Goal: Information Seeking & Learning: Check status

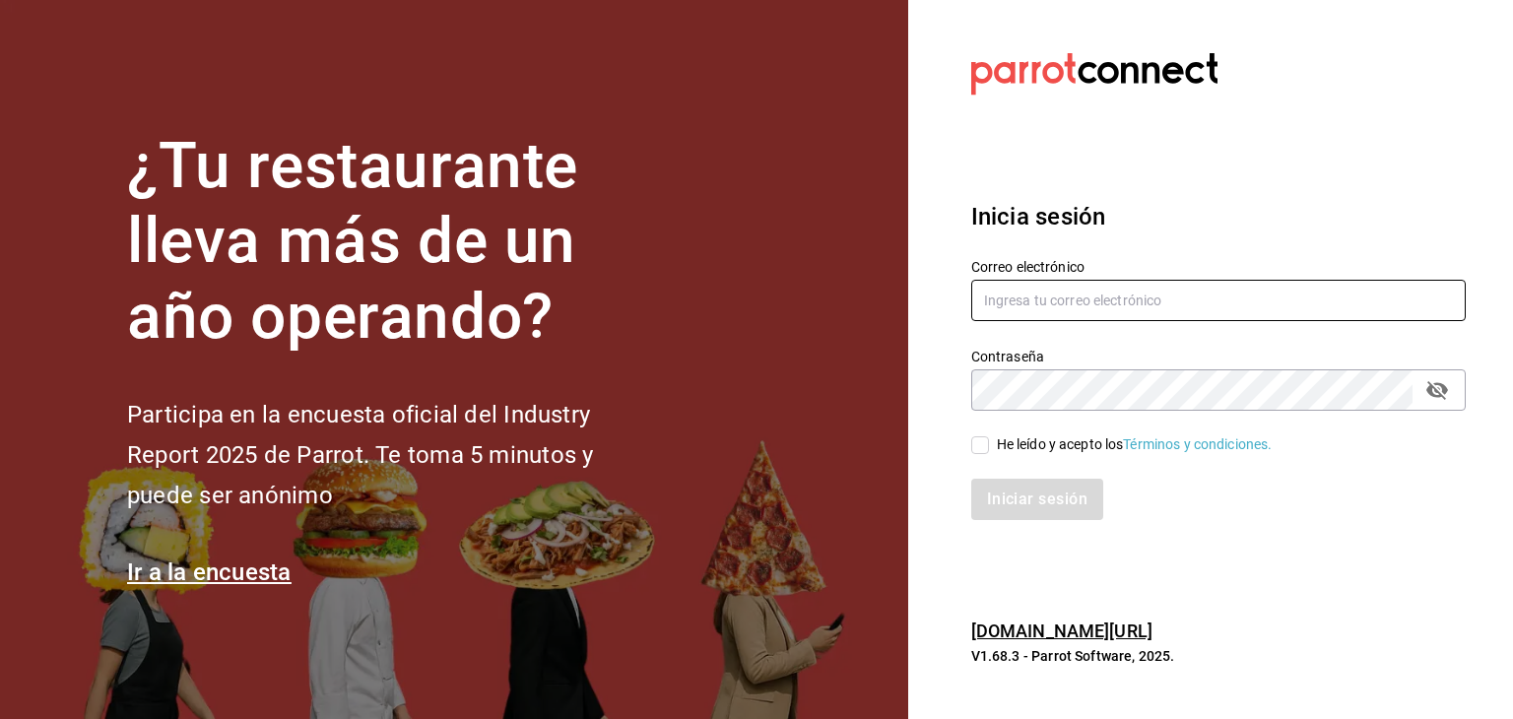
type input "[EMAIL_ADDRESS][DOMAIN_NAME]"
click at [977, 447] on input "He leído y acepto los Términos y condiciones." at bounding box center [980, 445] width 18 height 18
checkbox input "true"
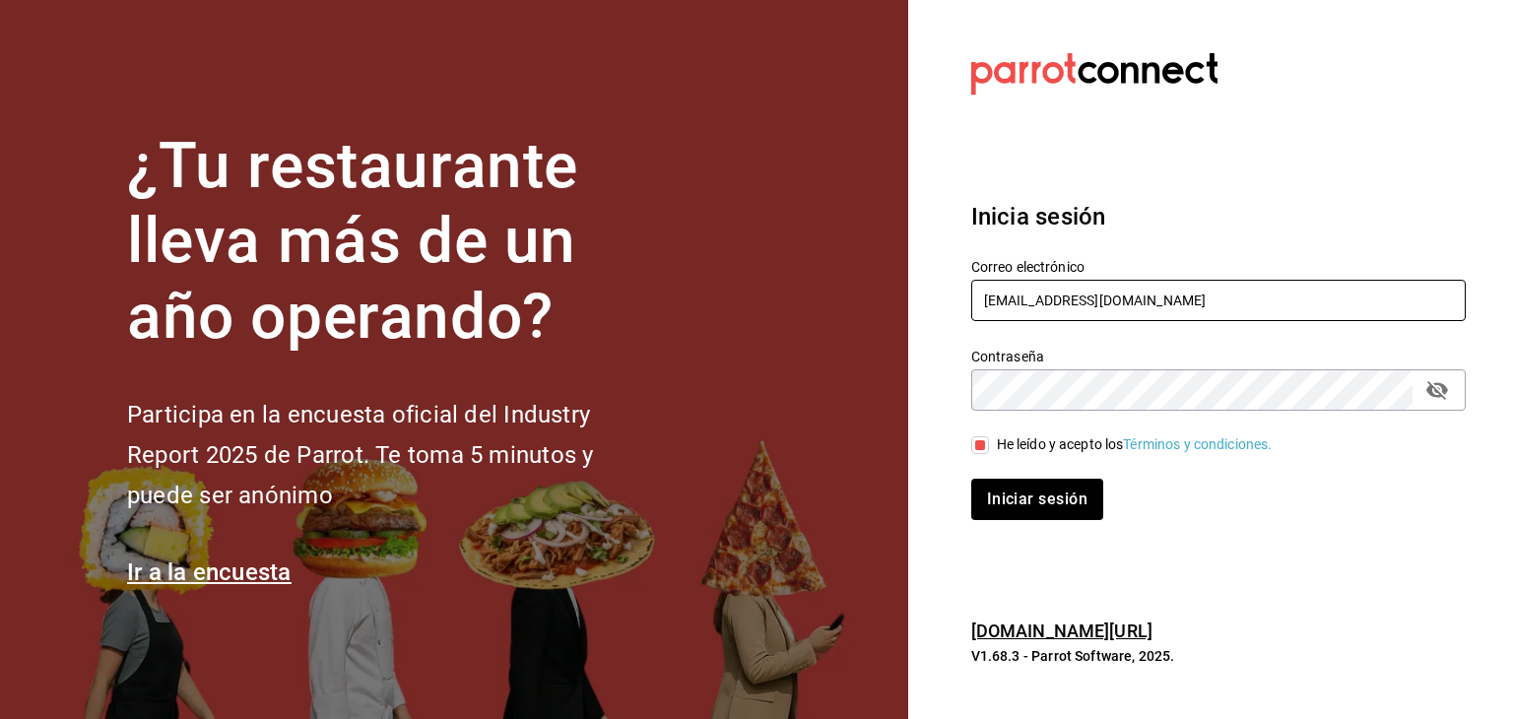
click at [1159, 306] on input "[EMAIL_ADDRESS][DOMAIN_NAME]" at bounding box center [1218, 300] width 495 height 41
click at [1159, 305] on input "[EMAIL_ADDRESS][DOMAIN_NAME]" at bounding box center [1218, 300] width 495 height 41
click at [1161, 304] on input "[EMAIL_ADDRESS][DOMAIN_NAME]" at bounding box center [1218, 300] width 495 height 41
type input "[PERSON_NAME][EMAIL_ADDRESS][PERSON_NAME][PERSON_NAME][DOMAIN_NAME]"
click at [977, 462] on div "Iniciar sesión" at bounding box center [1207, 487] width 518 height 65
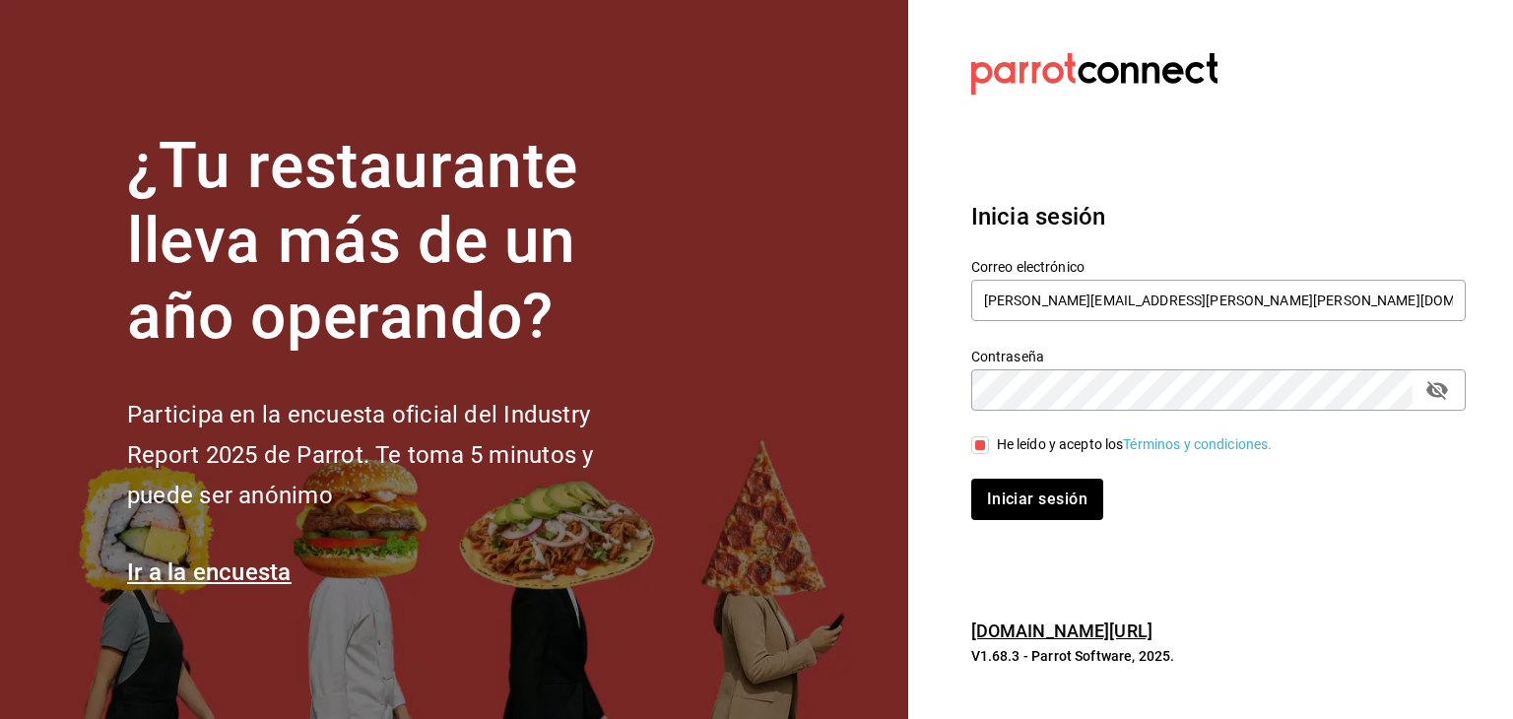
click at [981, 452] on input "He leído y acepto los Términos y condiciones." at bounding box center [980, 445] width 18 height 18
click at [969, 461] on div "Iniciar sesión" at bounding box center [1207, 487] width 518 height 65
click at [979, 450] on input "He leído y acepto los Términos y condiciones." at bounding box center [980, 445] width 18 height 18
checkbox input "true"
click at [1020, 496] on button "Iniciar sesión" at bounding box center [1038, 499] width 134 height 41
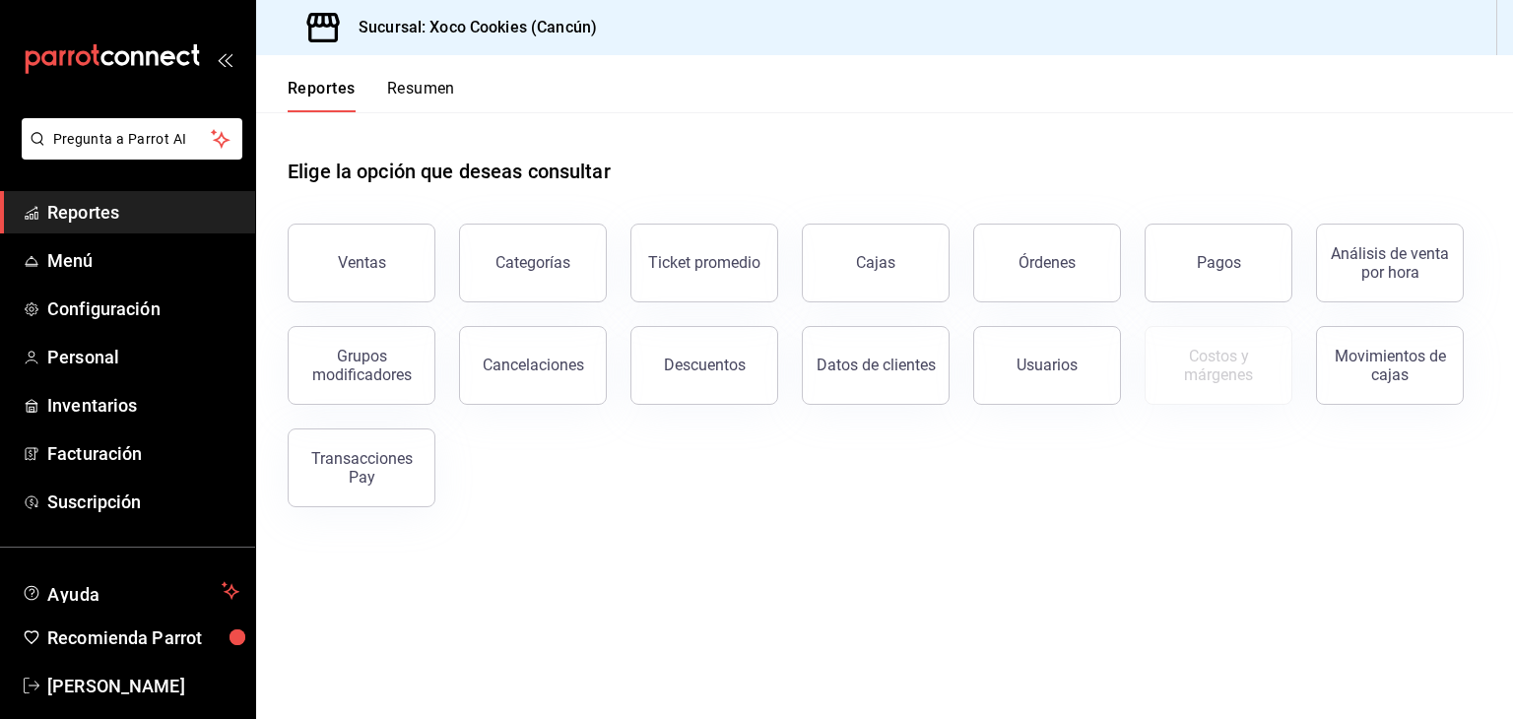
click at [382, 258] on div "Ventas" at bounding box center [362, 262] width 48 height 19
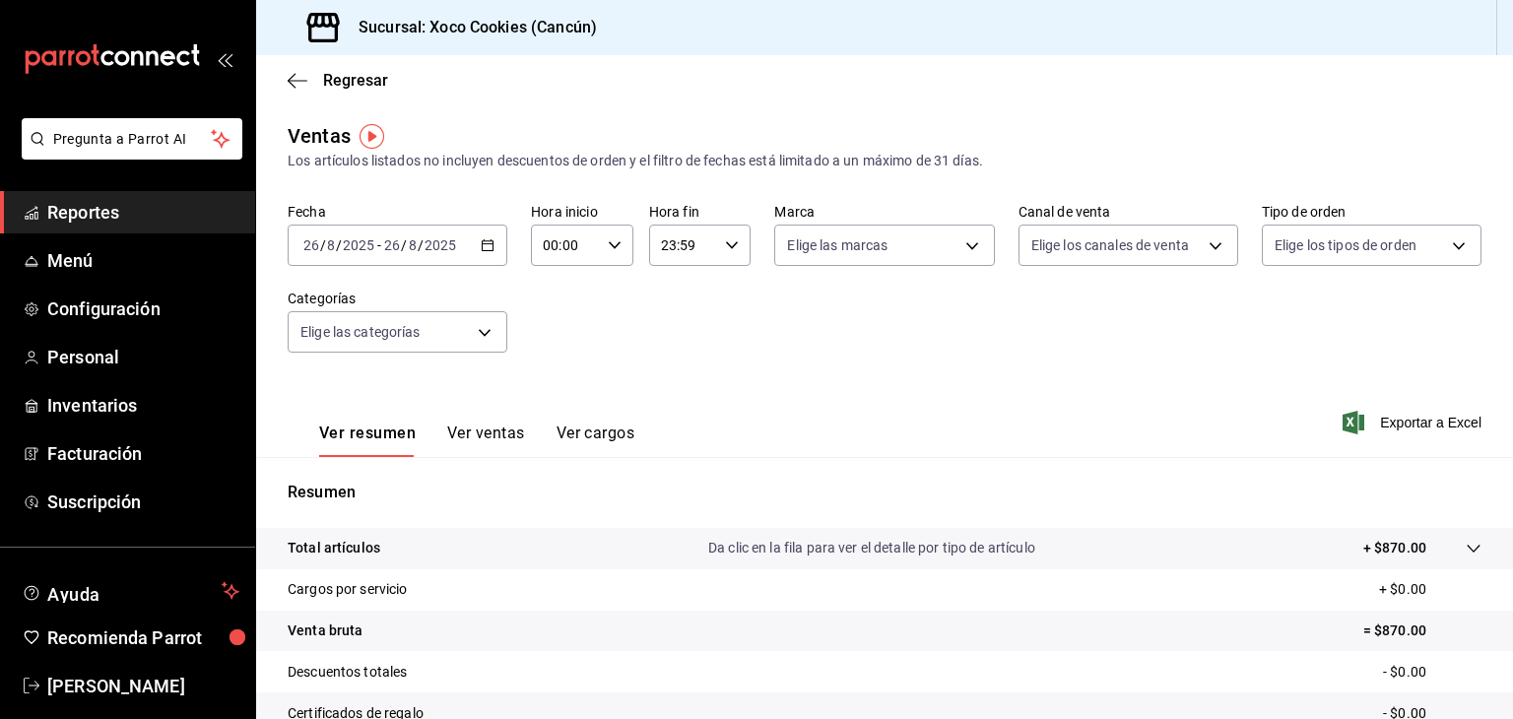
click at [485, 254] on div "2025-08-26 26 / 8 / 2025 - 2025-08-26 26 / 8 / 2025" at bounding box center [398, 245] width 220 height 41
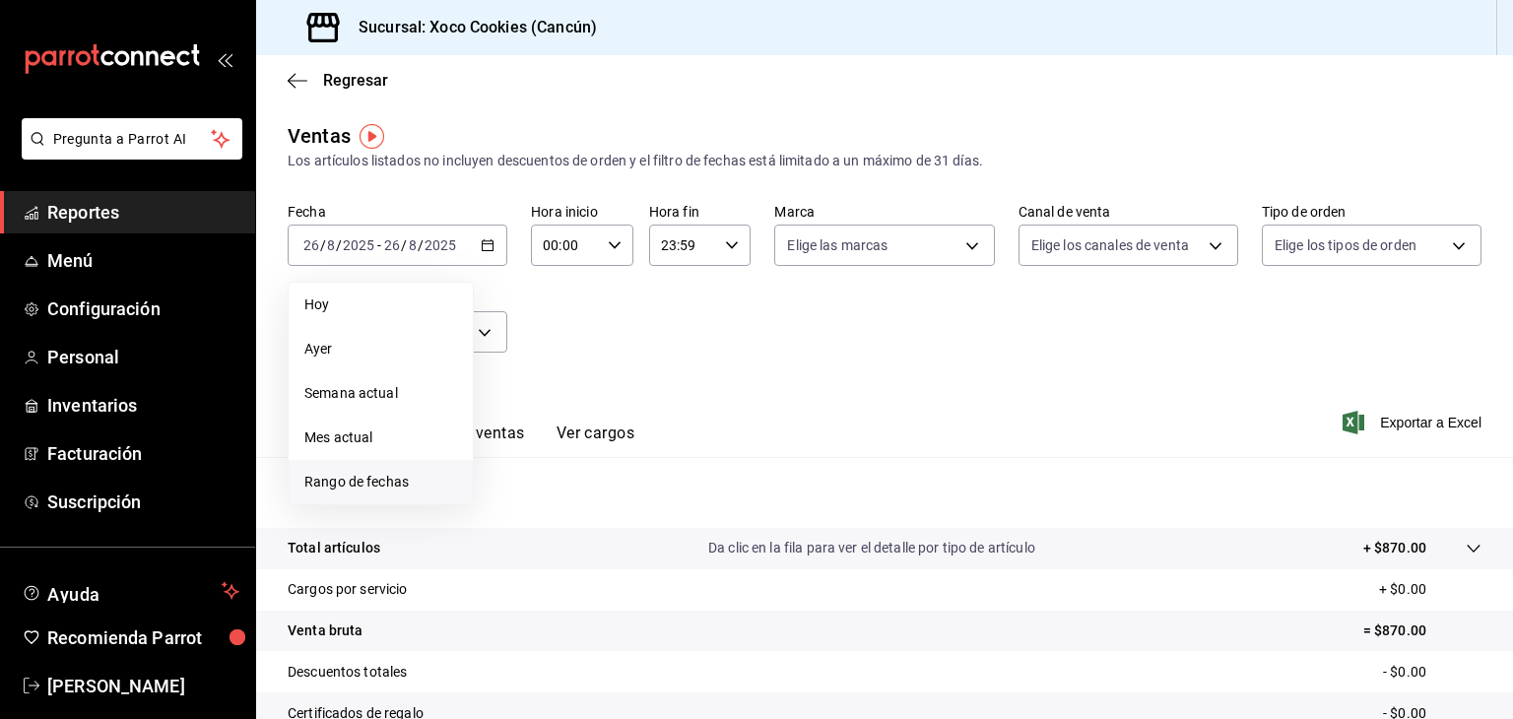
click at [389, 478] on span "Rango de fechas" at bounding box center [380, 482] width 153 height 21
click at [691, 324] on icon "button" at bounding box center [691, 317] width 24 height 24
click at [550, 387] on button "1" at bounding box center [549, 376] width 34 height 35
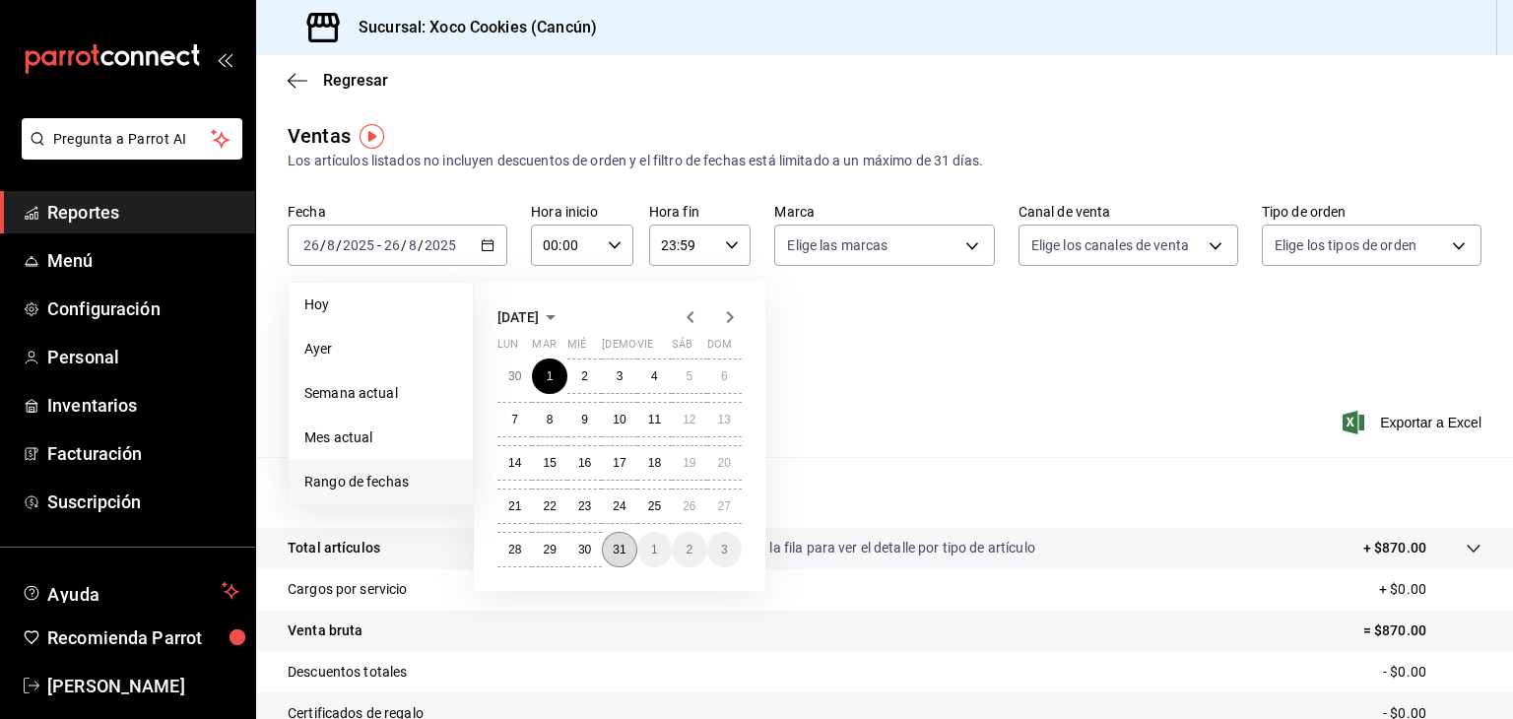
click at [620, 536] on button "31" at bounding box center [619, 549] width 34 height 35
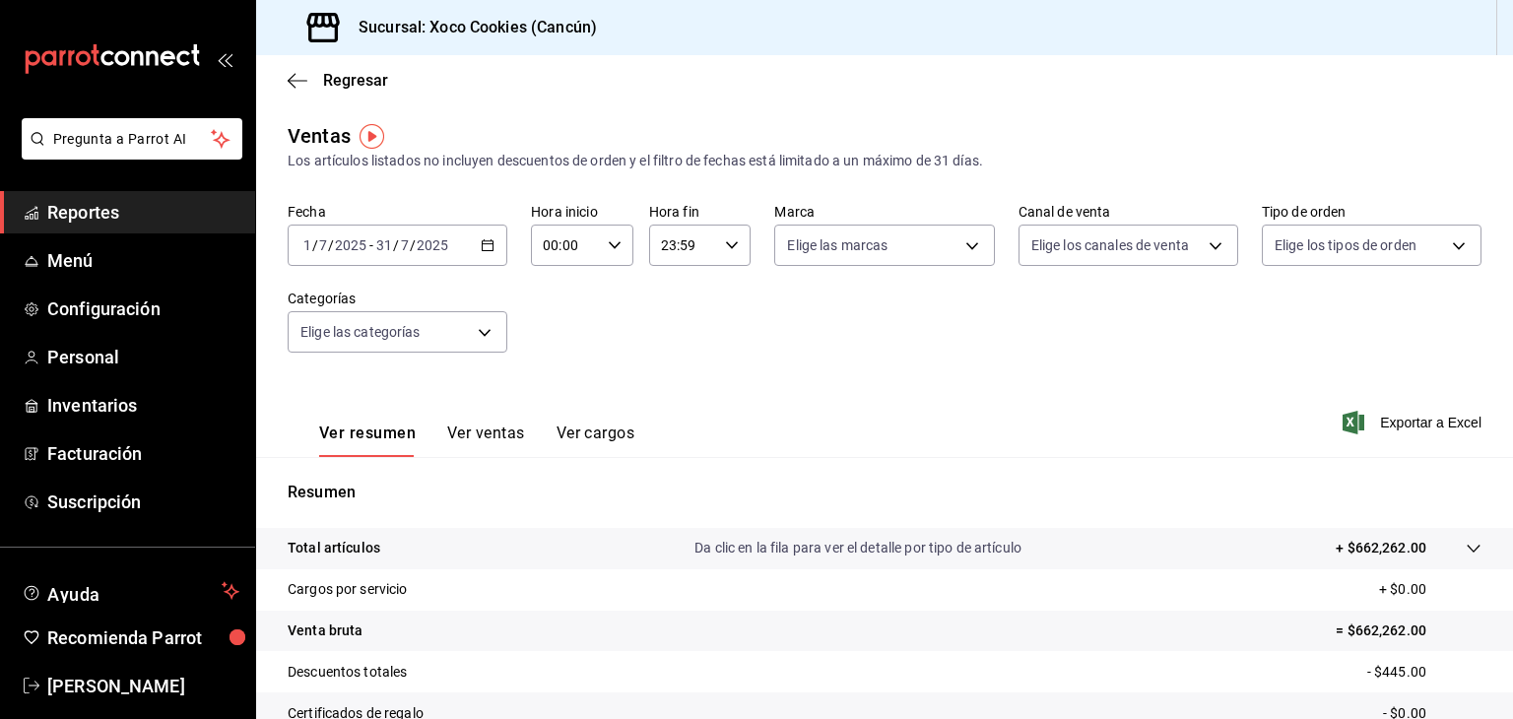
click at [488, 254] on div "2025-07-01 1 / 7 / 2025 - 2025-07-31 31 / 7 / 2025" at bounding box center [398, 245] width 220 height 41
click at [954, 232] on body "Pregunta a Parrot AI Reportes Menú Configuración Personal Inventarios Facturaci…" at bounding box center [756, 359] width 1513 height 719
click at [1101, 330] on div at bounding box center [756, 359] width 1513 height 719
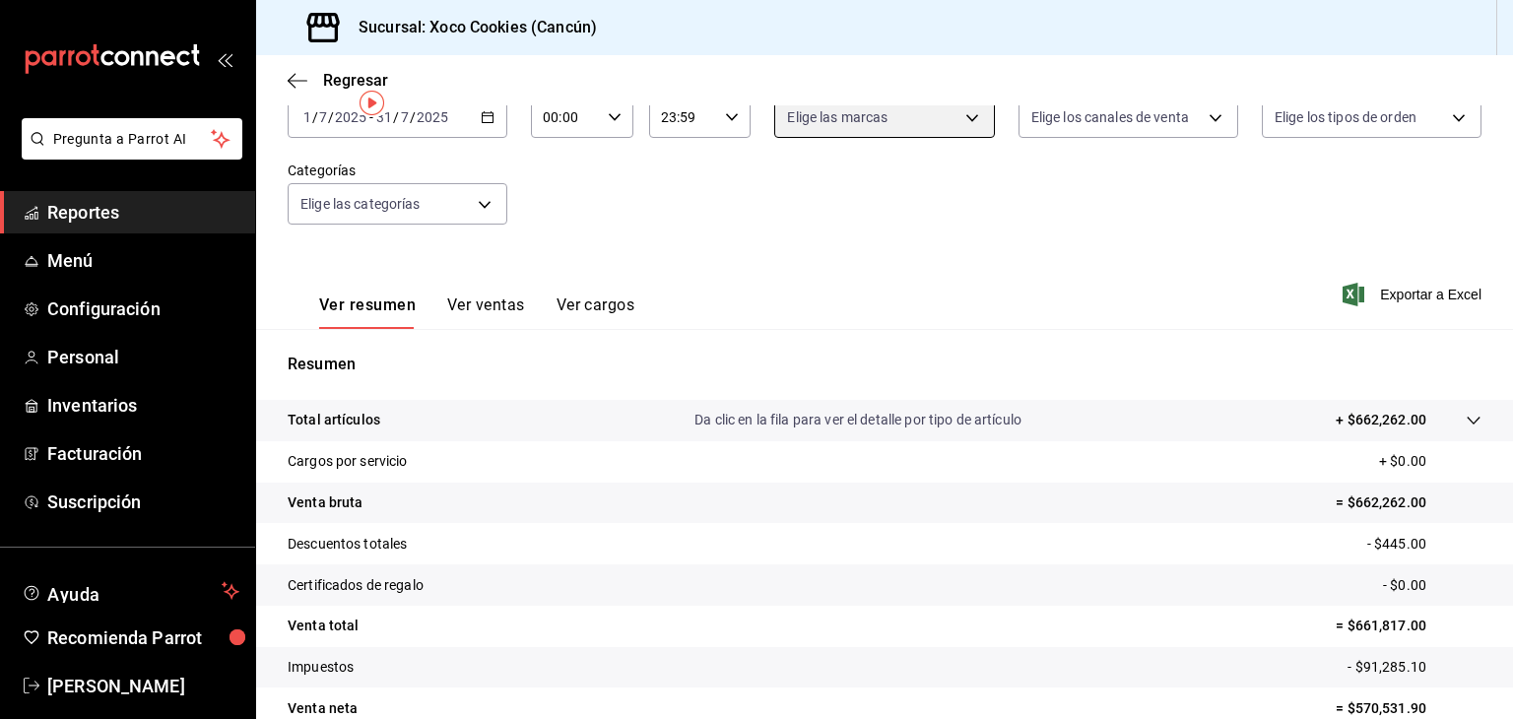
scroll to position [225, 0]
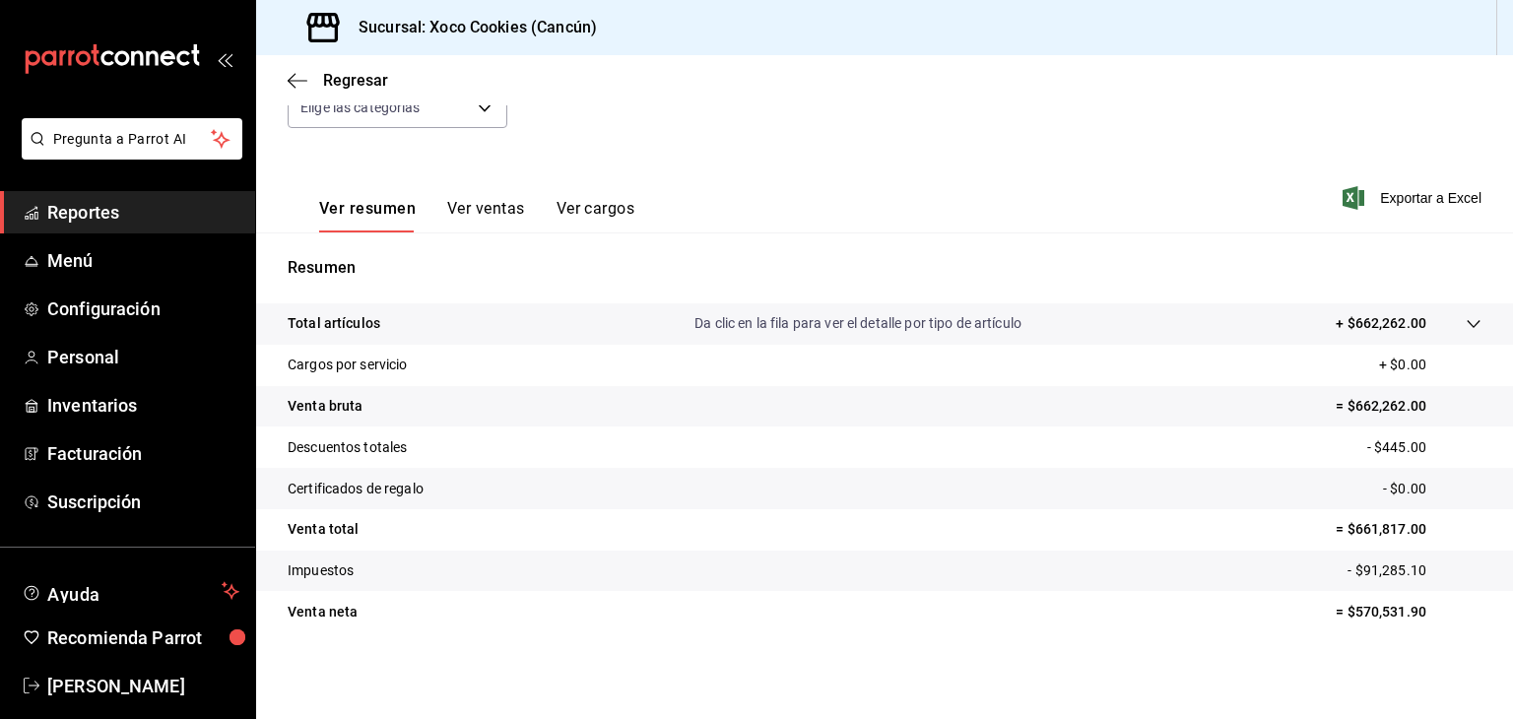
click at [1370, 569] on p "- $91,285.10" at bounding box center [1415, 571] width 134 height 21
click at [1395, 591] on tr "Venta neta = $570,531.90" at bounding box center [884, 611] width 1257 height 41
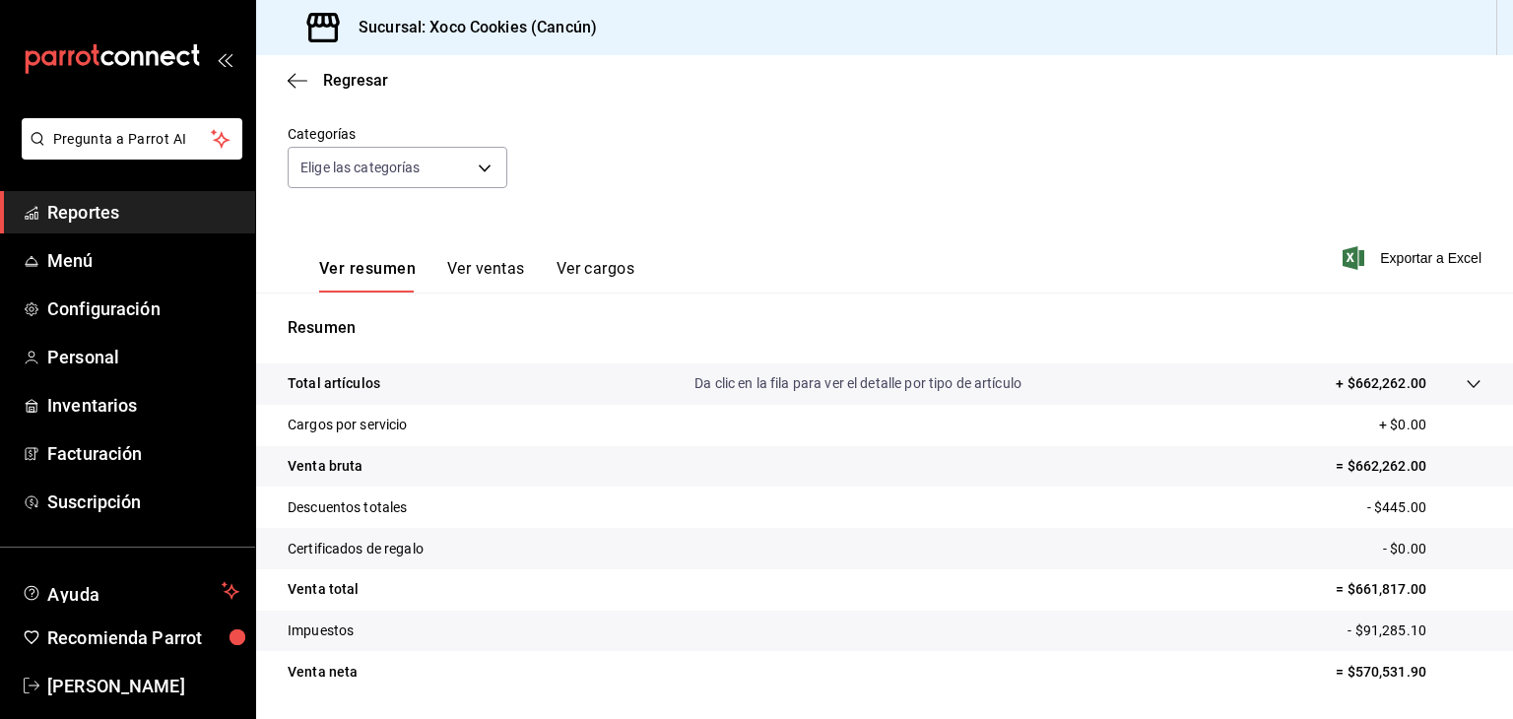
scroll to position [0, 0]
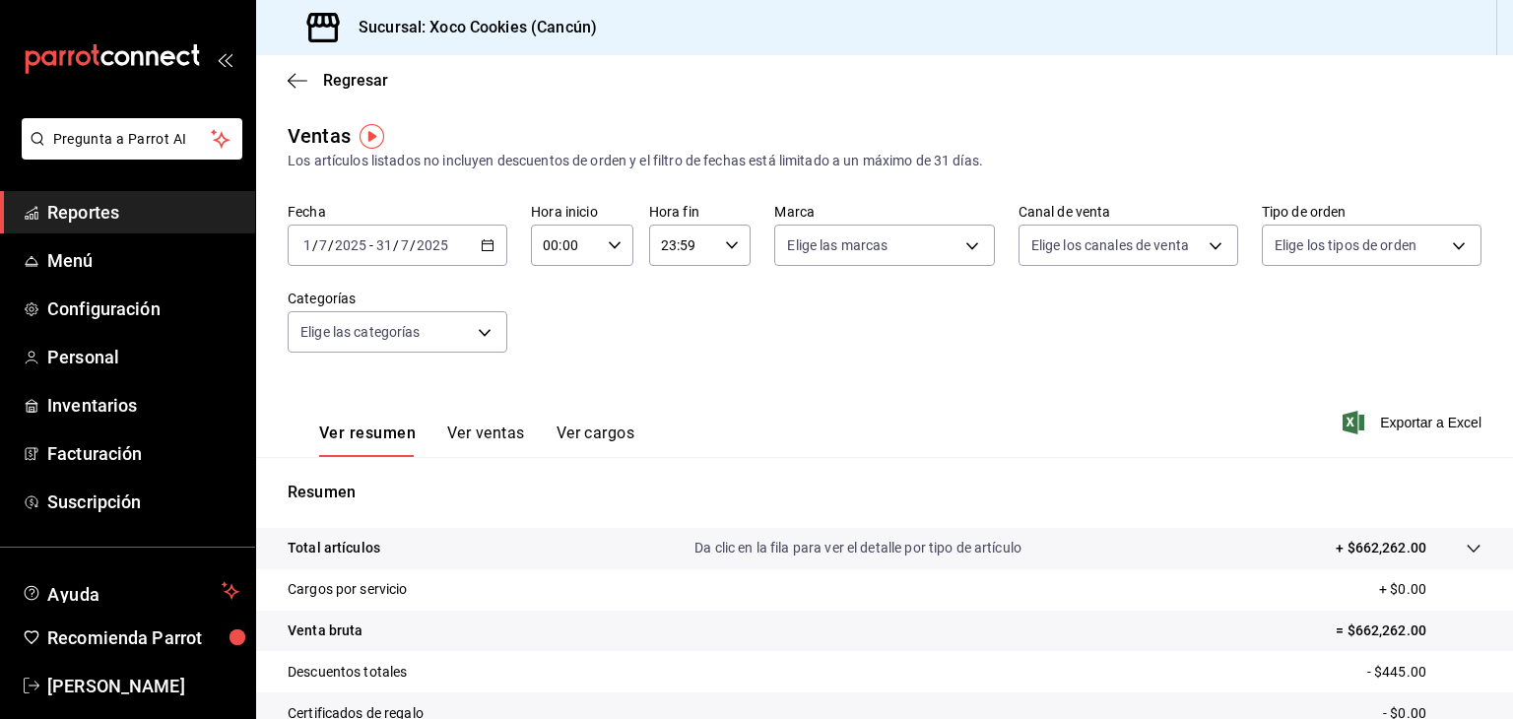
click at [508, 428] on button "Ver ventas" at bounding box center [486, 440] width 78 height 33
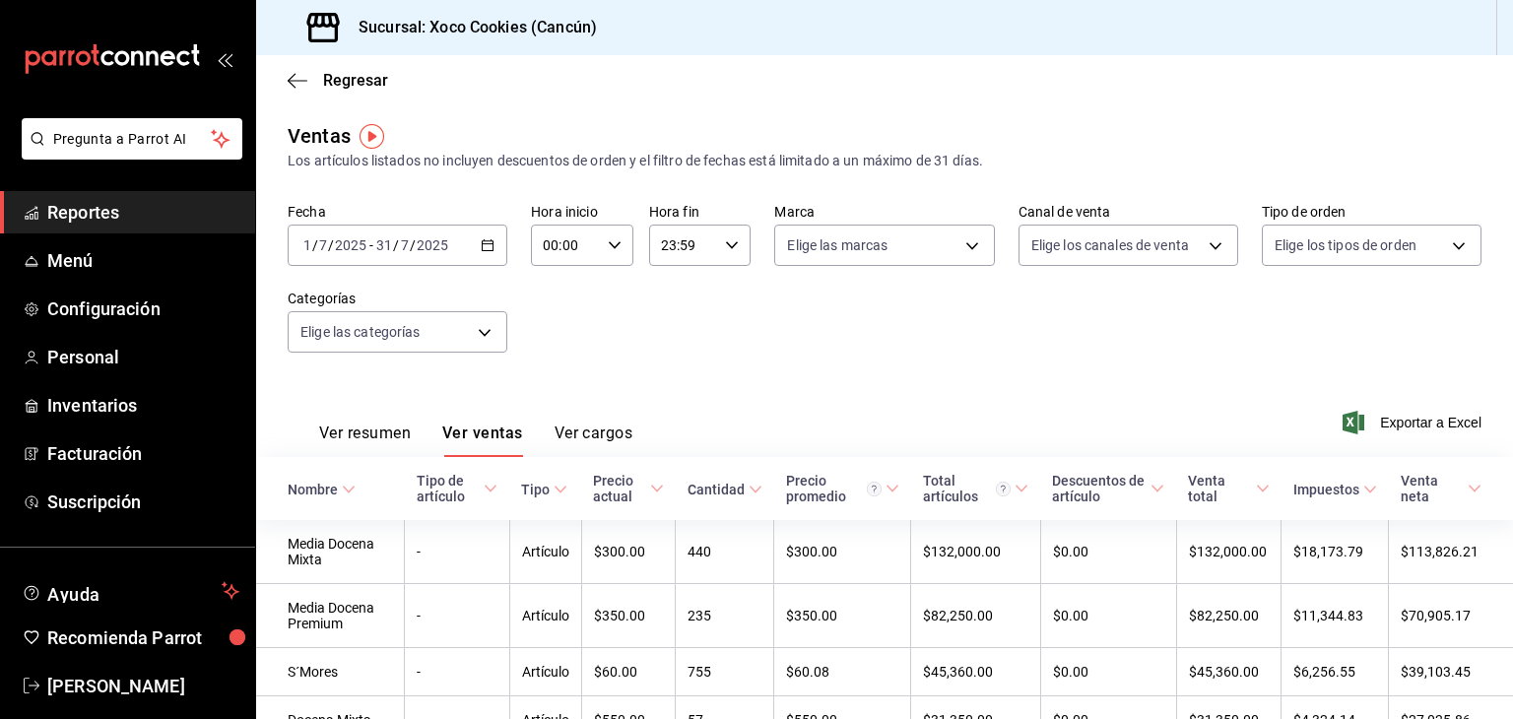
click at [481, 249] on icon "button" at bounding box center [488, 245] width 14 height 14
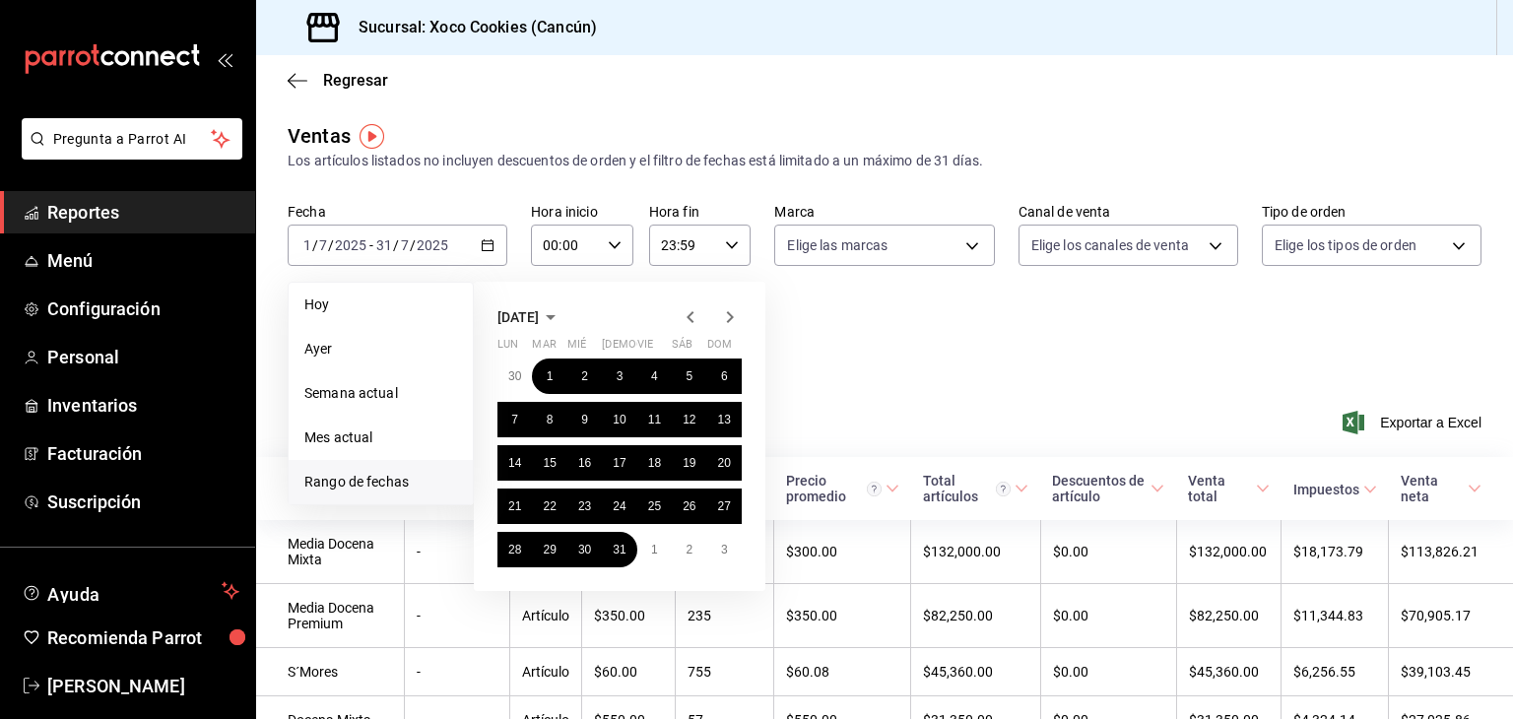
click at [690, 323] on icon "button" at bounding box center [691, 317] width 24 height 24
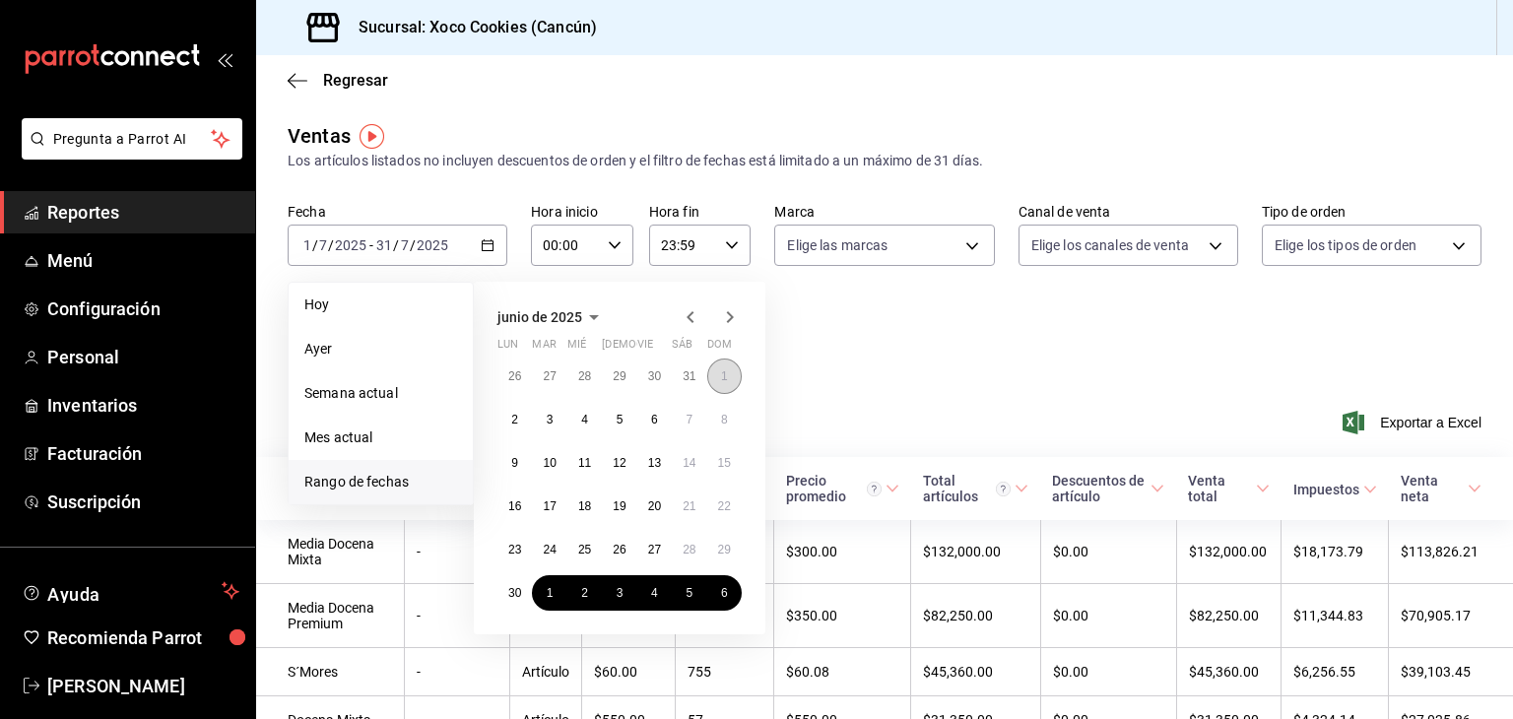
click at [718, 376] on button "1" at bounding box center [724, 376] width 34 height 35
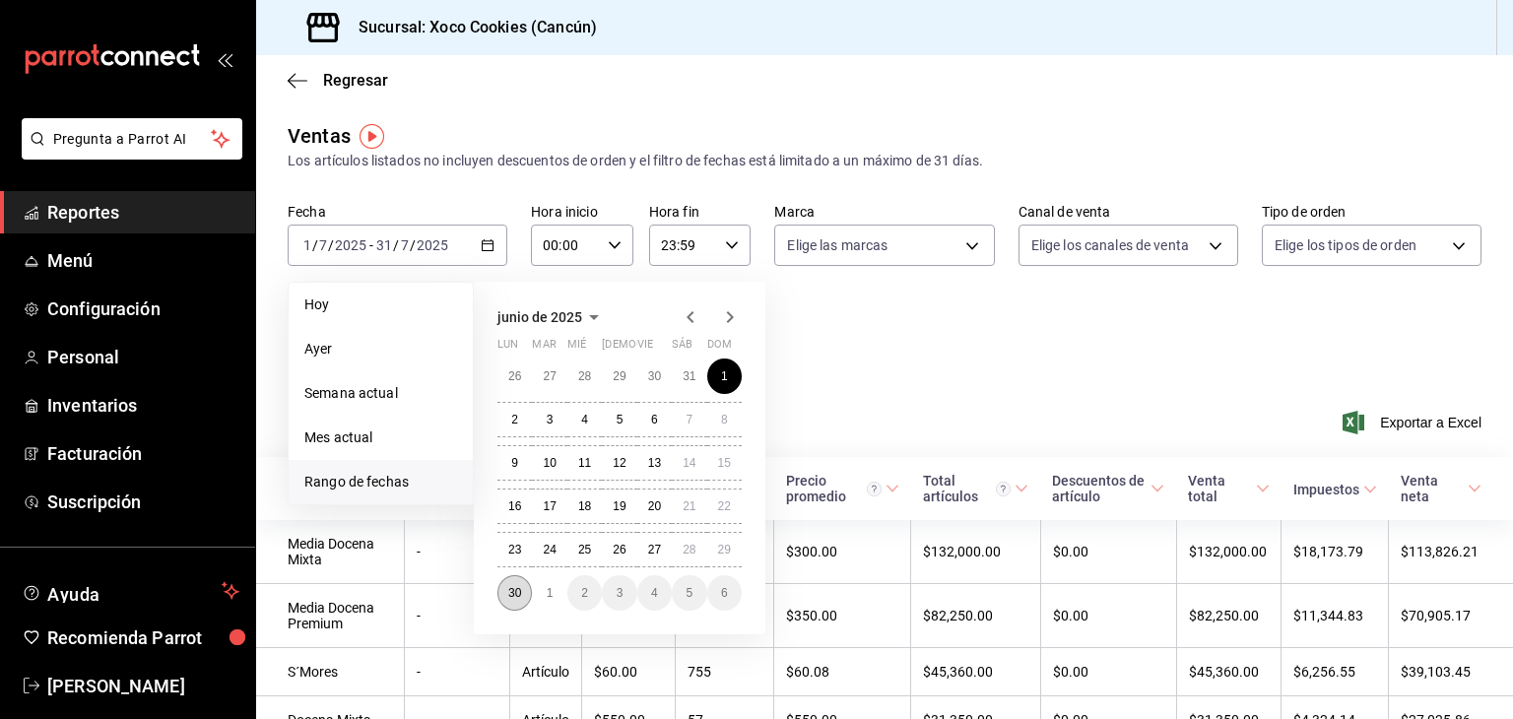
click at [518, 594] on abbr "30" at bounding box center [514, 593] width 13 height 14
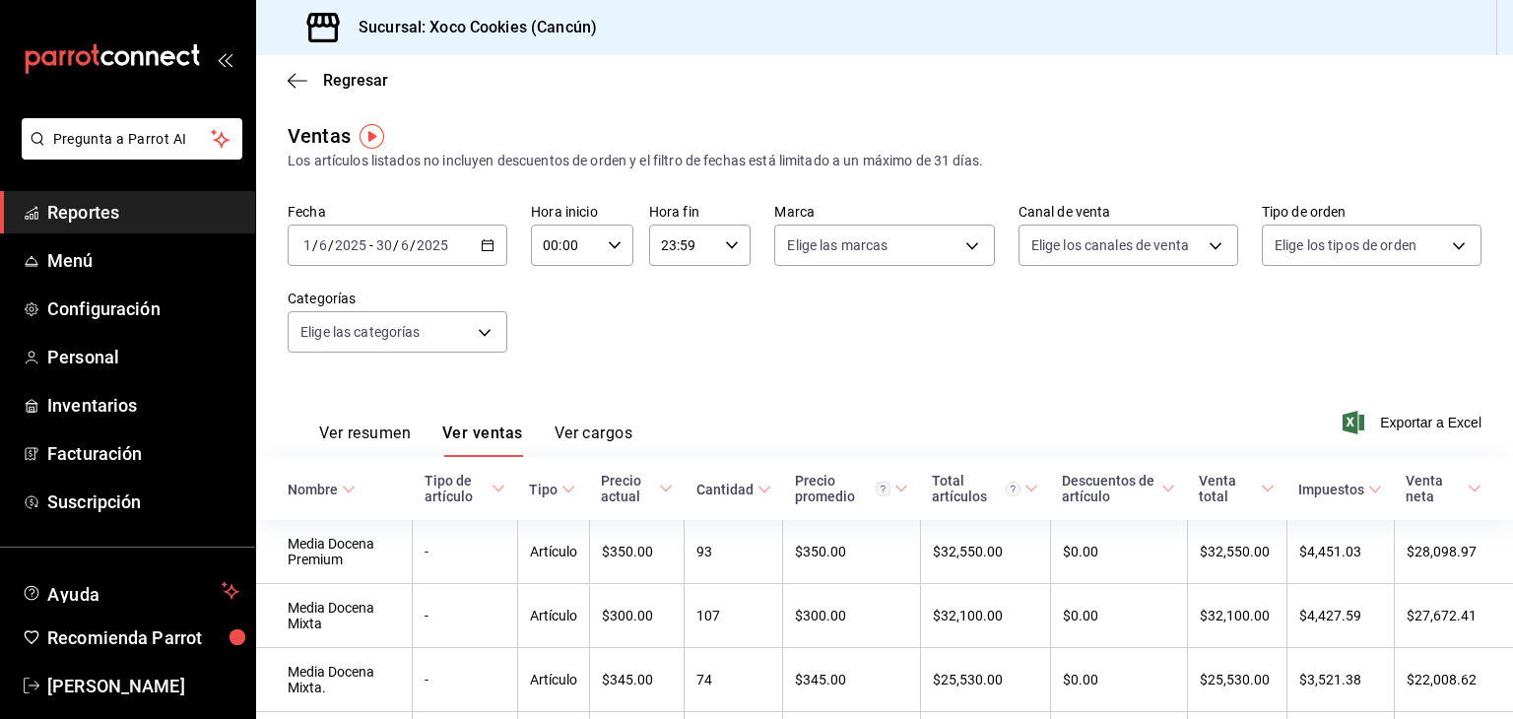
click at [380, 442] on button "Ver resumen" at bounding box center [365, 440] width 92 height 33
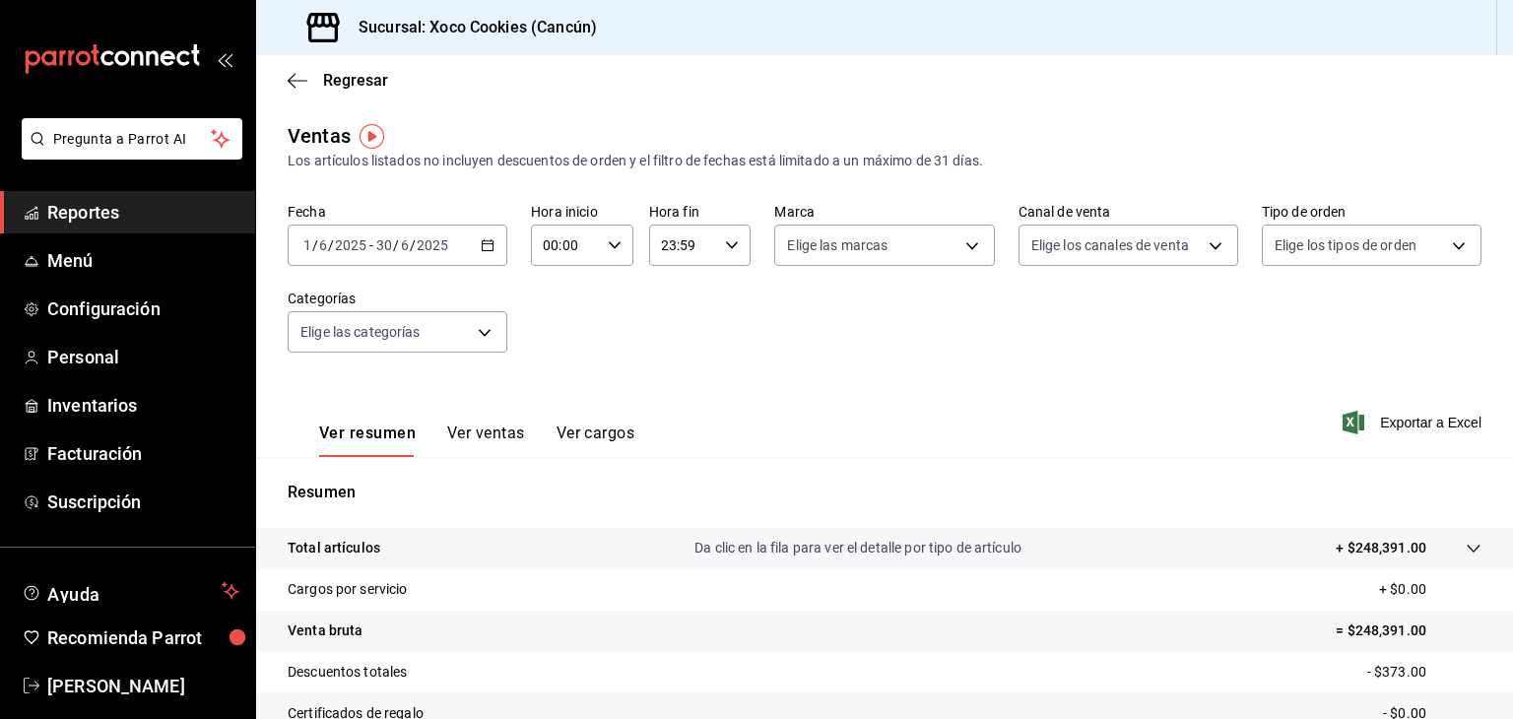
click at [489, 248] on icon "button" at bounding box center [488, 245] width 14 height 14
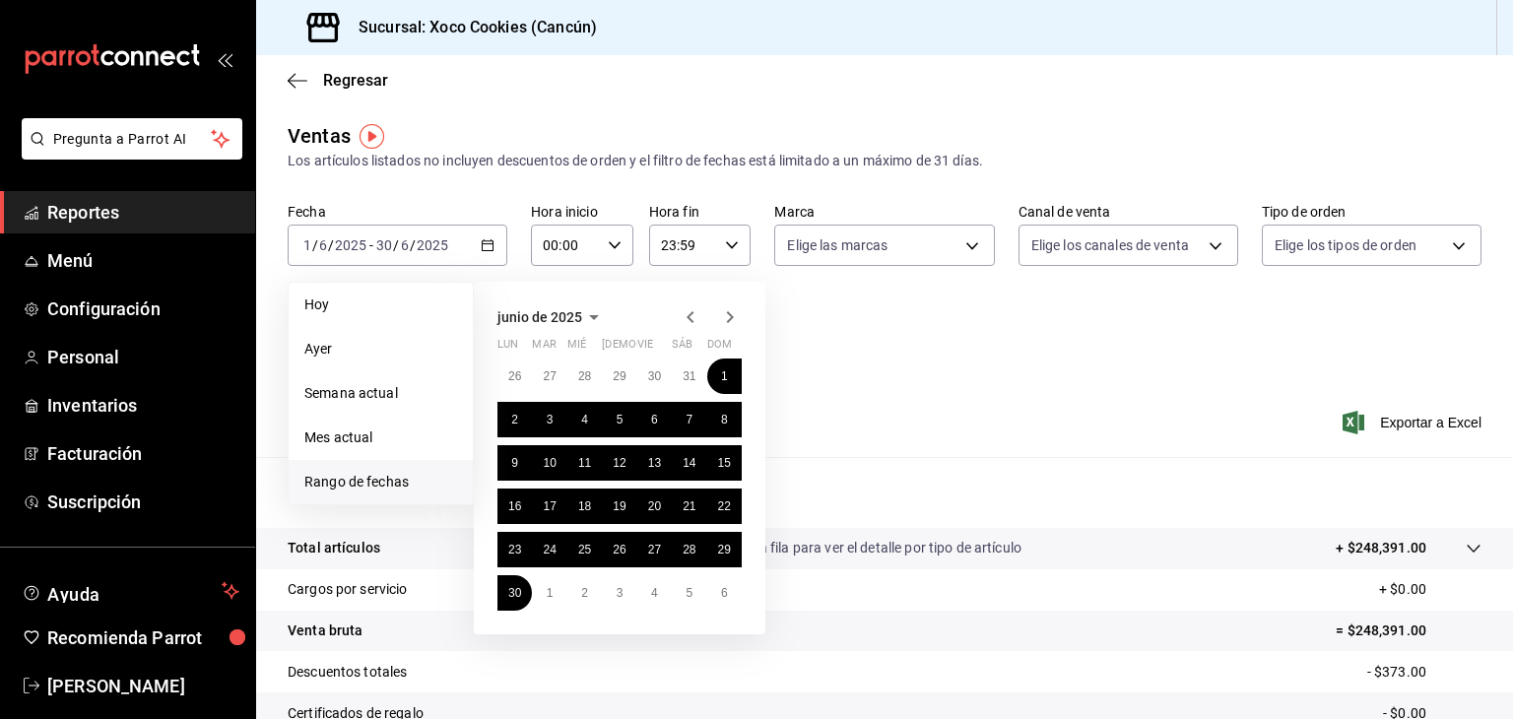
click at [693, 312] on icon "button" at bounding box center [690, 317] width 7 height 12
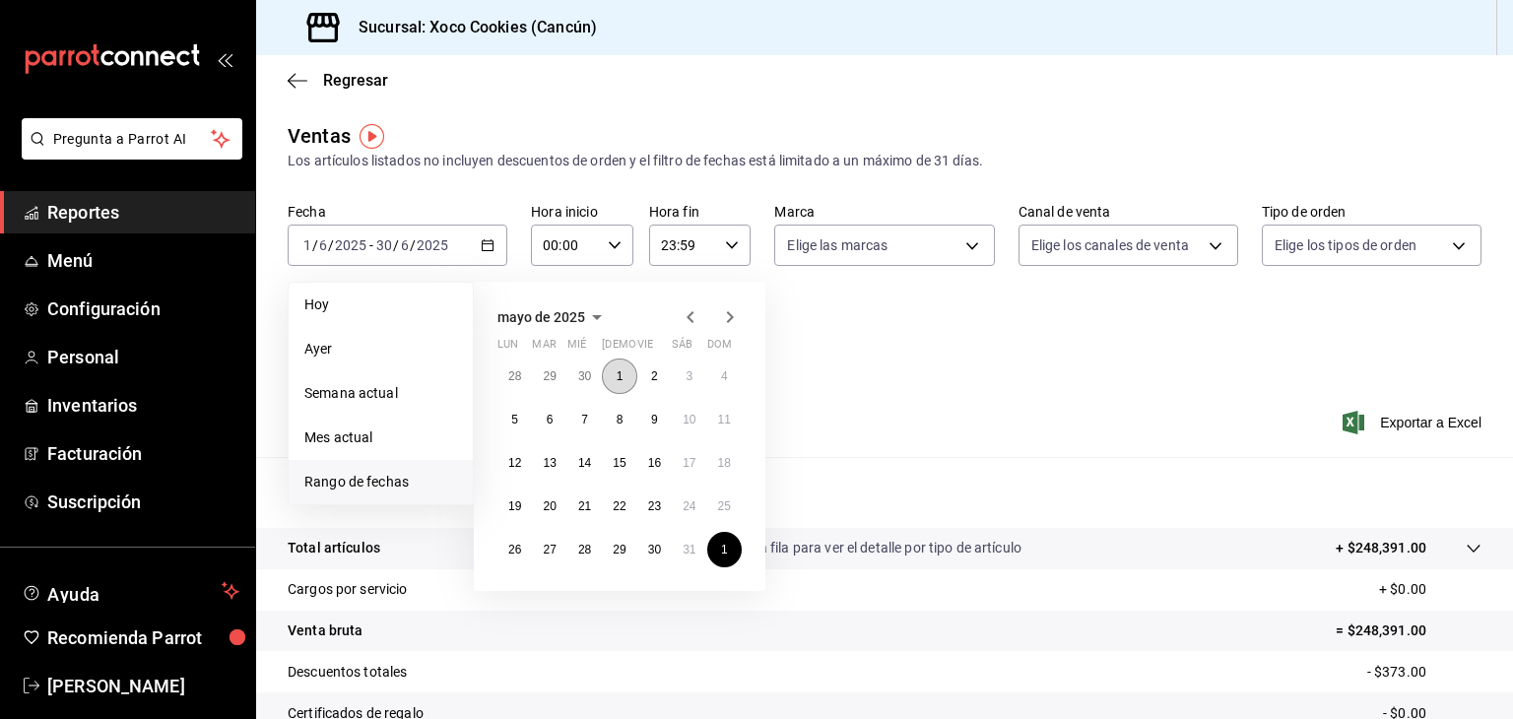
click at [619, 373] on abbr "1" at bounding box center [620, 376] width 7 height 14
click at [644, 551] on button "30" at bounding box center [654, 549] width 34 height 35
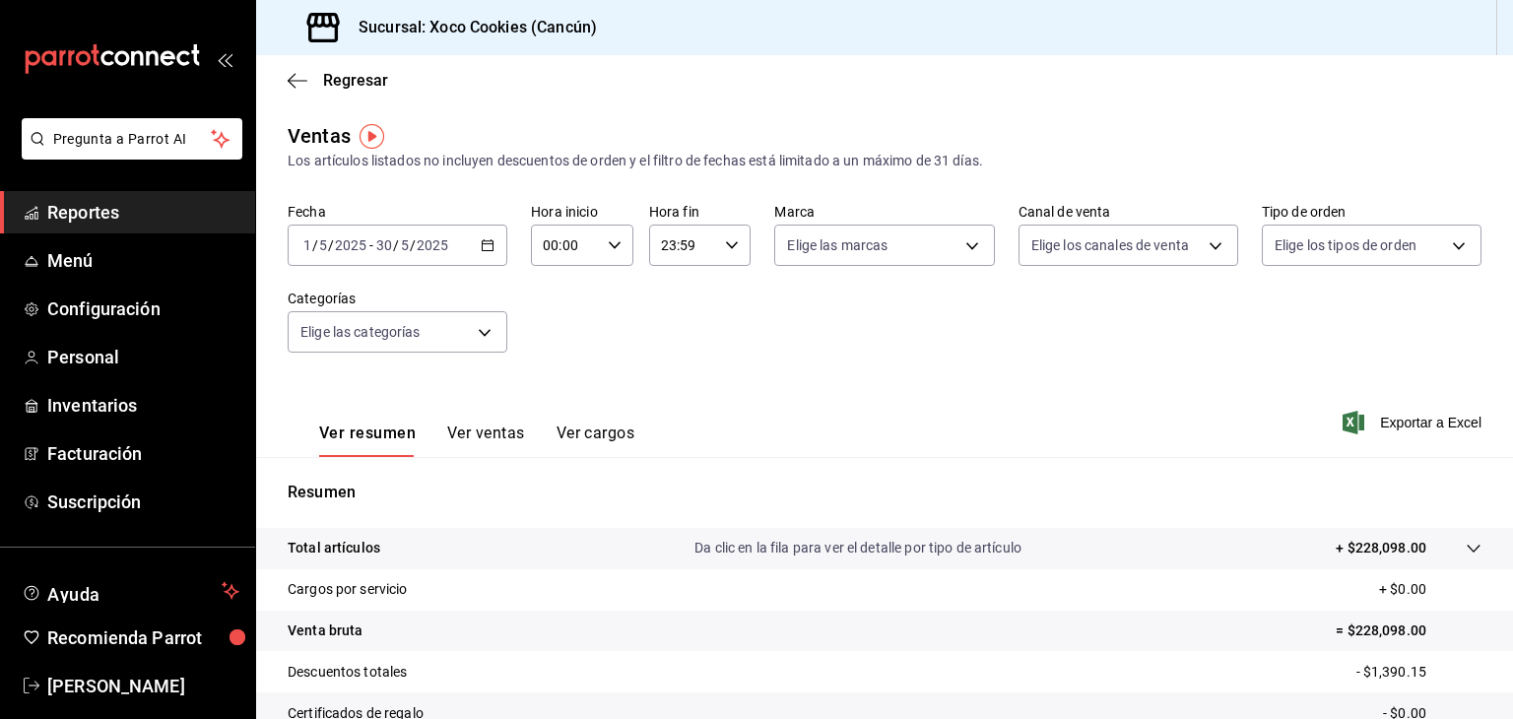
click at [494, 248] on div "2025-05-01 1 / 5 / 2025 - 2025-05-30 30 / 5 / 2025" at bounding box center [398, 245] width 220 height 41
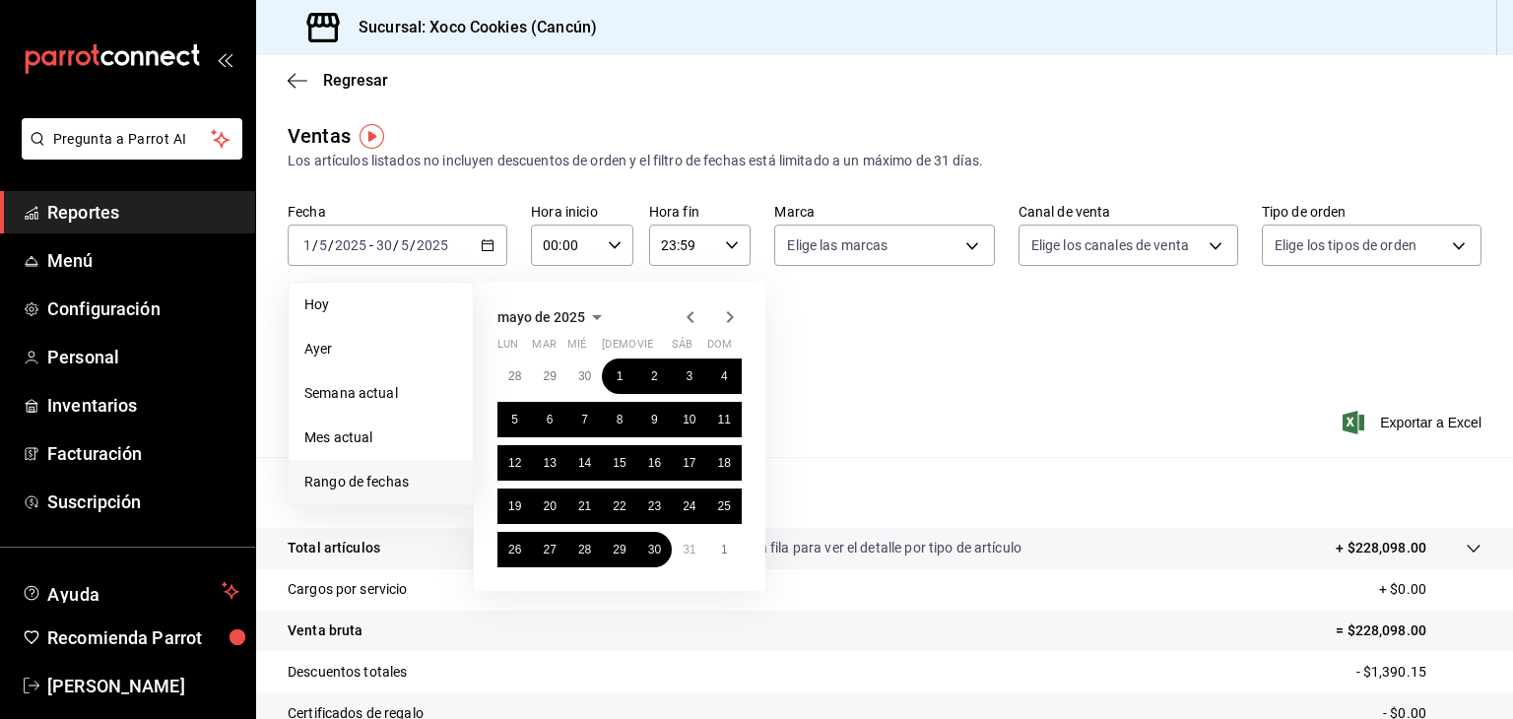
click at [683, 316] on icon "button" at bounding box center [691, 317] width 24 height 24
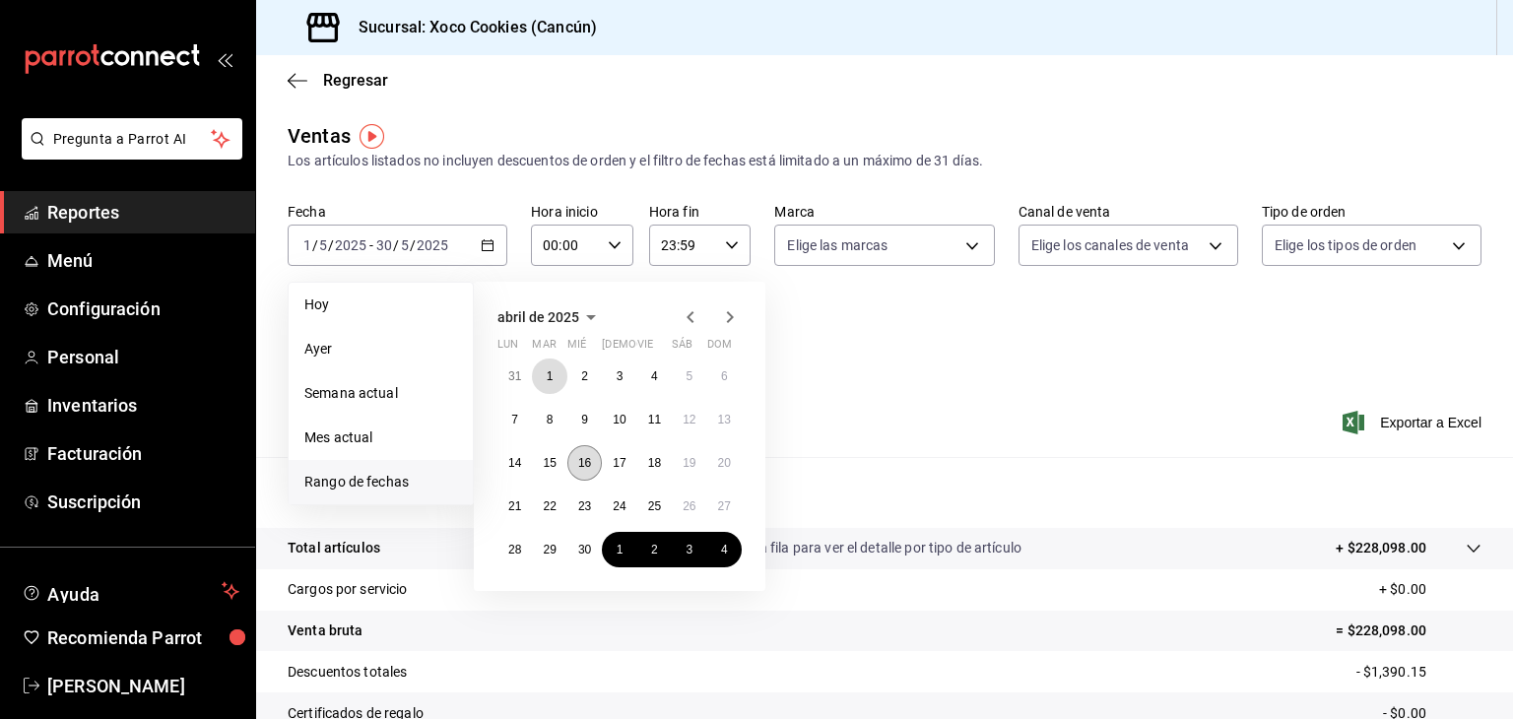
drag, startPoint x: 558, startPoint y: 375, endPoint x: 593, endPoint y: 472, distance: 102.9
click at [556, 377] on button "1" at bounding box center [549, 376] width 34 height 35
click at [586, 553] on abbr "30" at bounding box center [584, 550] width 13 height 14
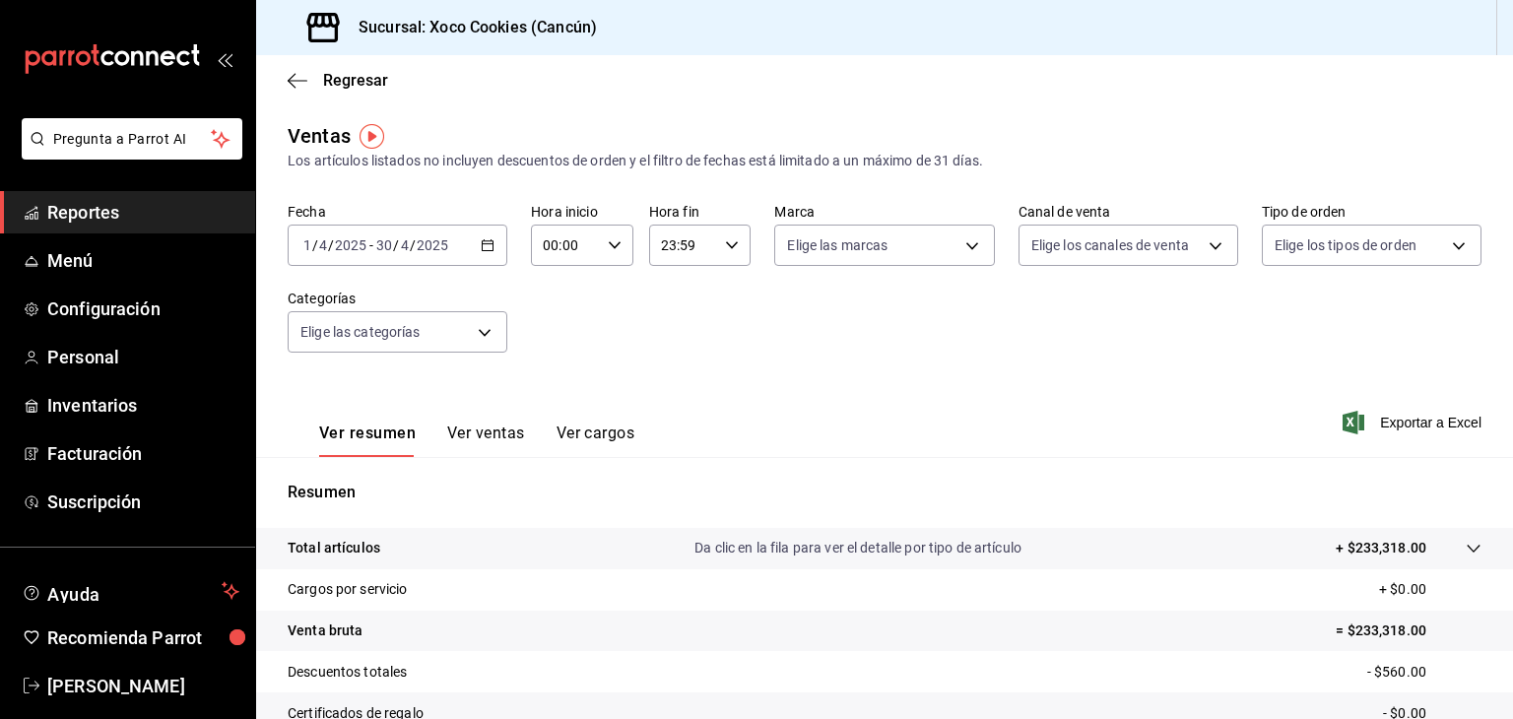
click at [493, 250] on div "2025-04-01 1 / 4 / 2025 - 2025-04-30 30 / 4 / 2025" at bounding box center [398, 245] width 220 height 41
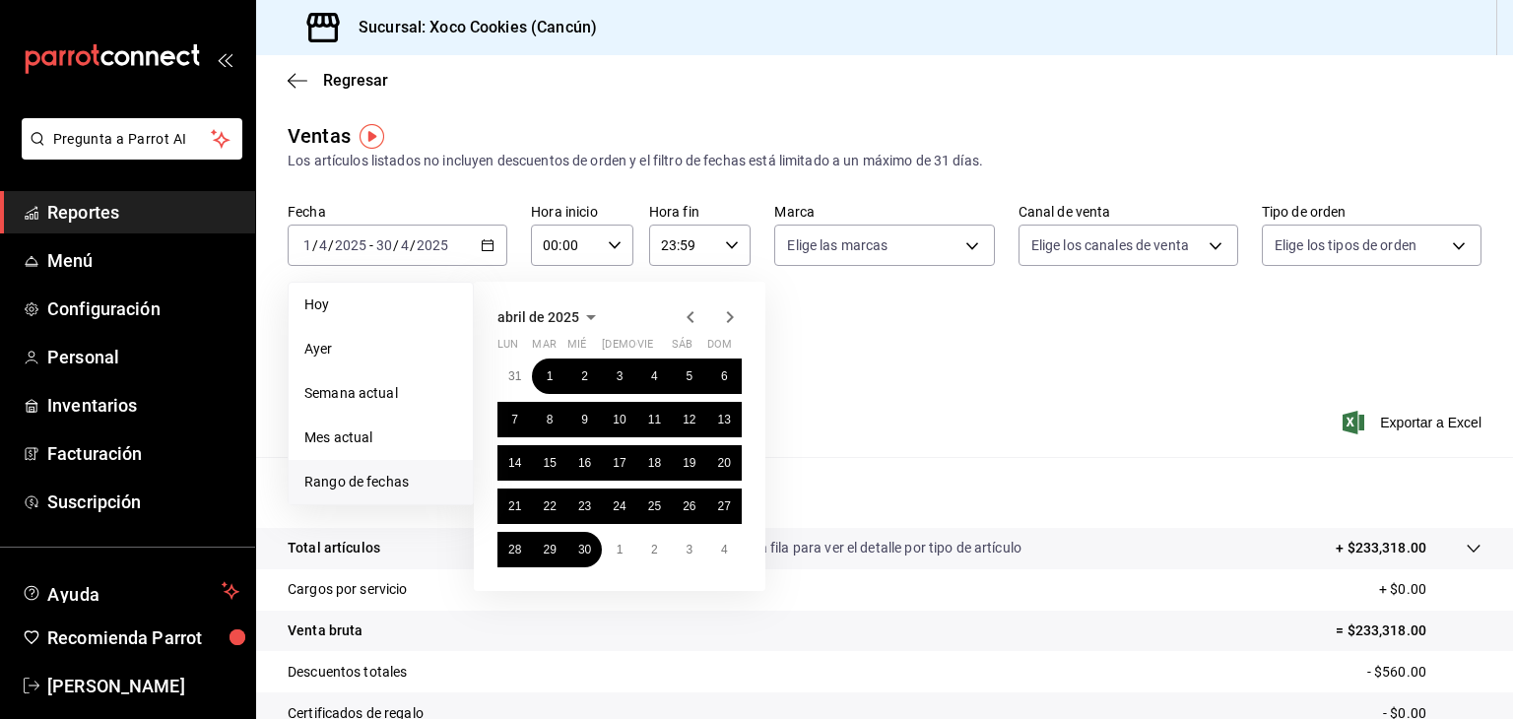
click at [735, 313] on icon "button" at bounding box center [730, 317] width 24 height 24
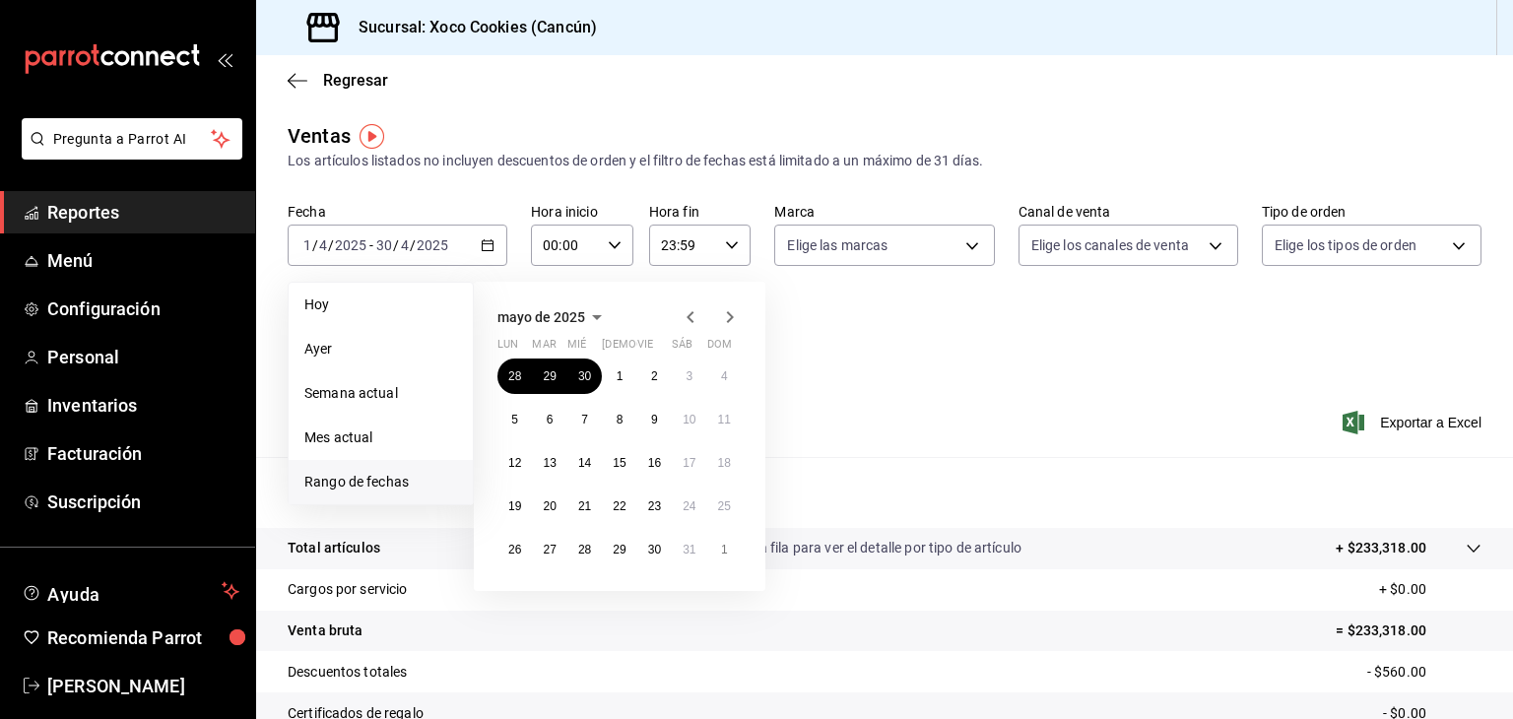
click at [733, 315] on icon "button" at bounding box center [730, 317] width 24 height 24
click at [734, 315] on icon "button" at bounding box center [730, 317] width 24 height 24
click at [729, 319] on icon "button" at bounding box center [730, 317] width 24 height 24
click at [655, 378] on abbr "1" at bounding box center [654, 376] width 7 height 14
click at [556, 551] on button "26" at bounding box center [549, 549] width 34 height 35
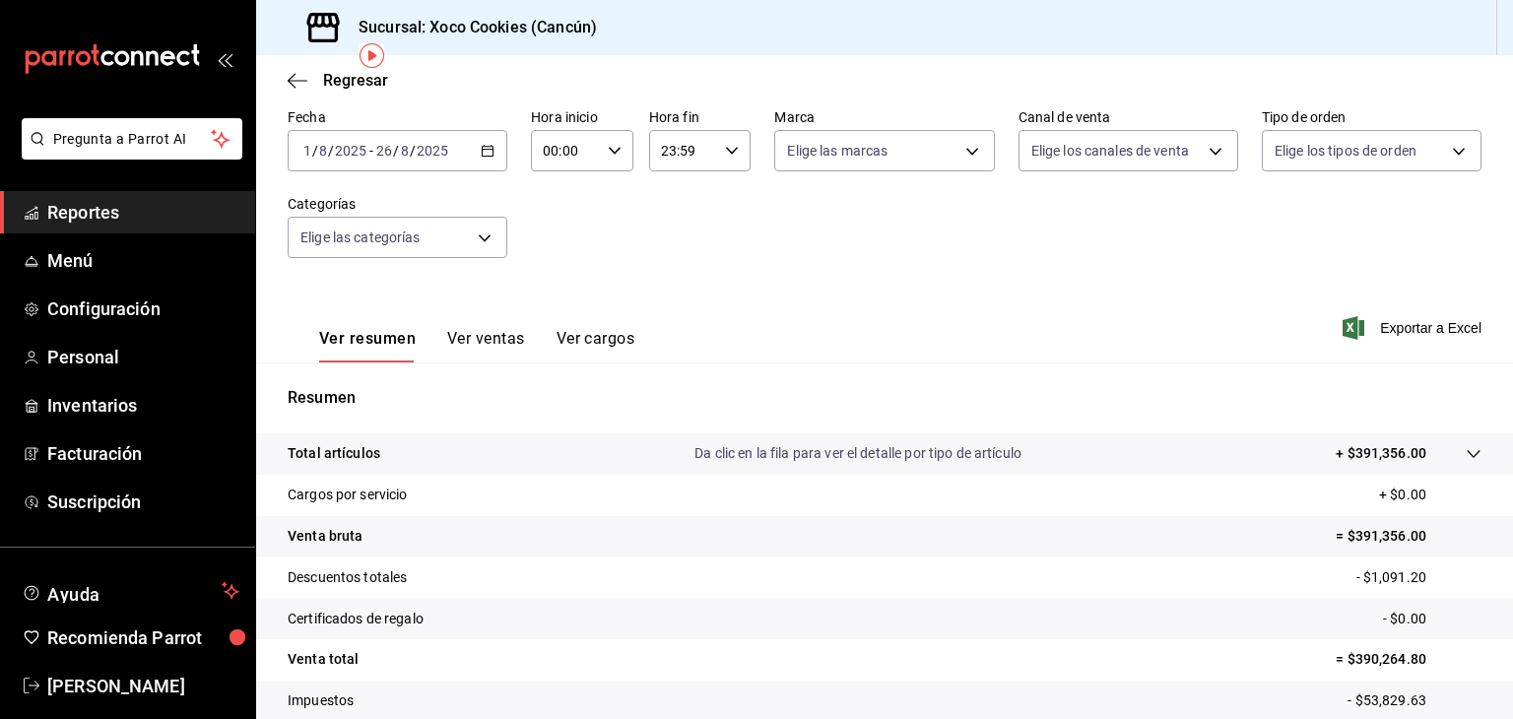
scroll to position [99, 0]
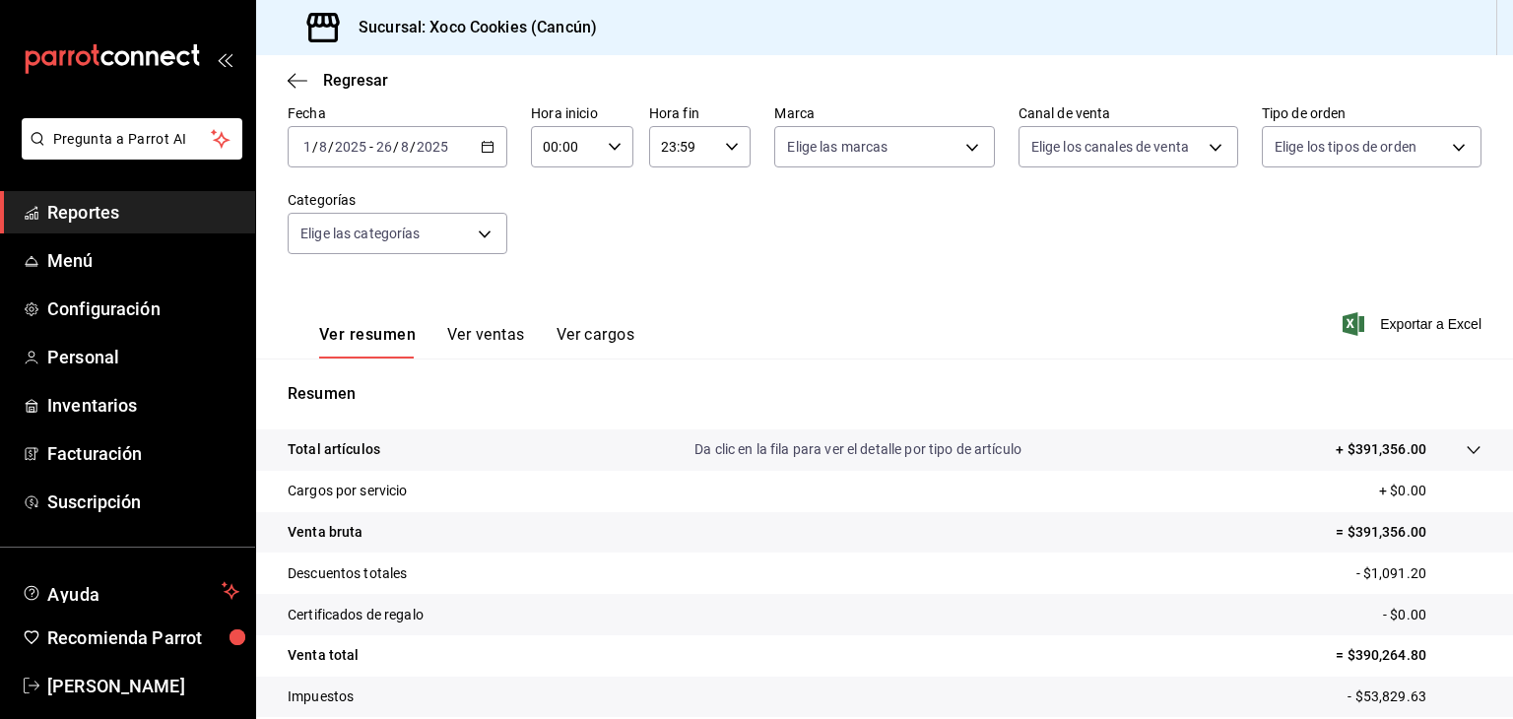
click at [495, 155] on div "2025-08-01 1 / 8 / 2025 - 2025-08-26 26 / 8 / 2025" at bounding box center [398, 146] width 220 height 41
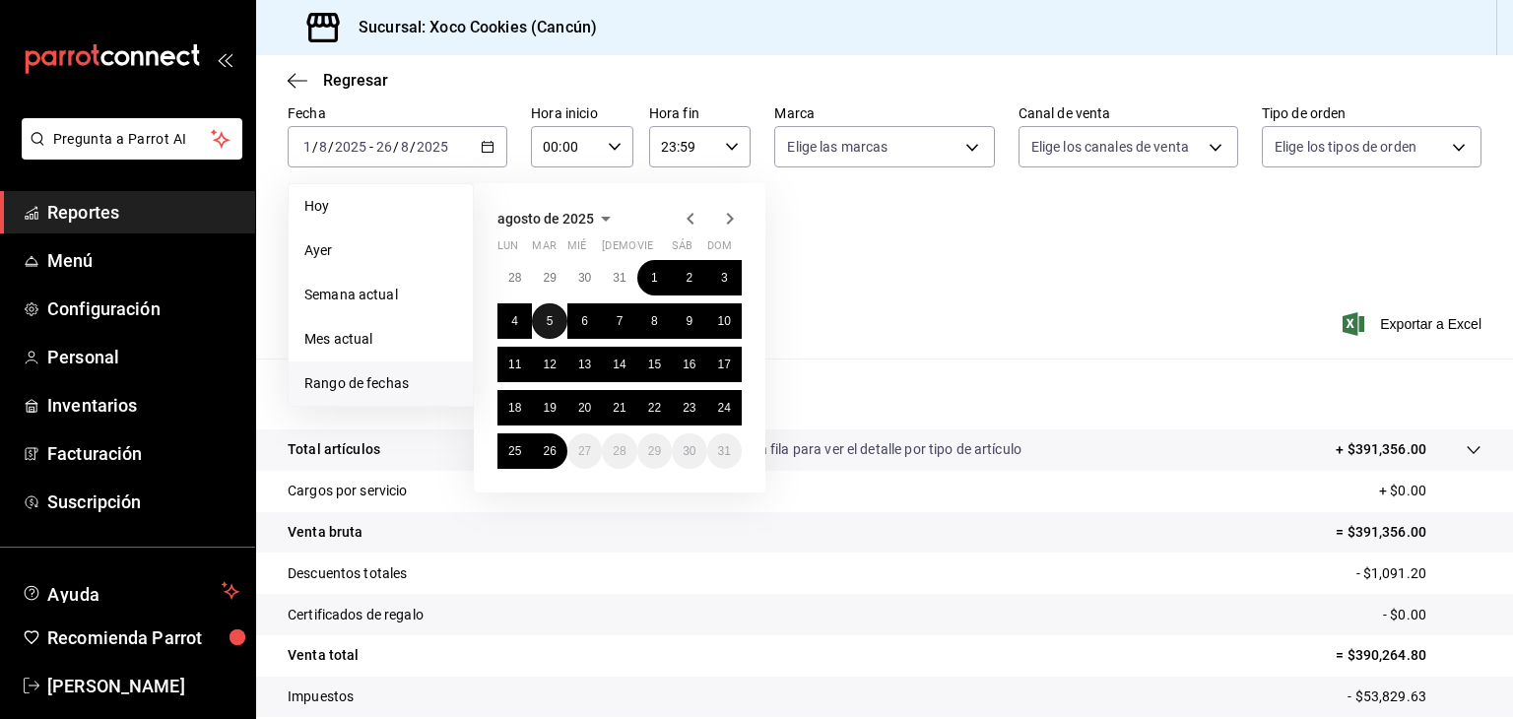
click at [548, 322] on abbr "5" at bounding box center [550, 321] width 7 height 14
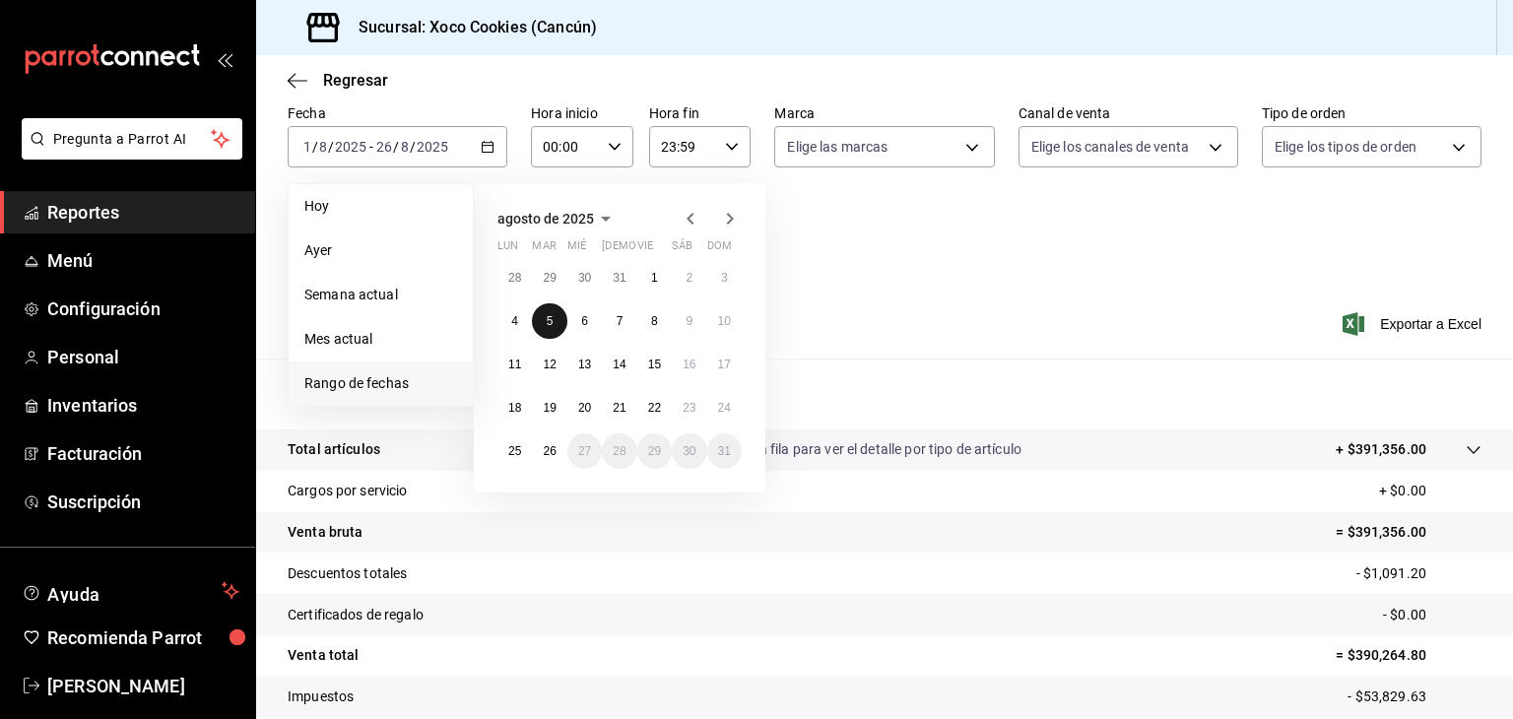
click at [548, 326] on button "5" at bounding box center [549, 320] width 34 height 35
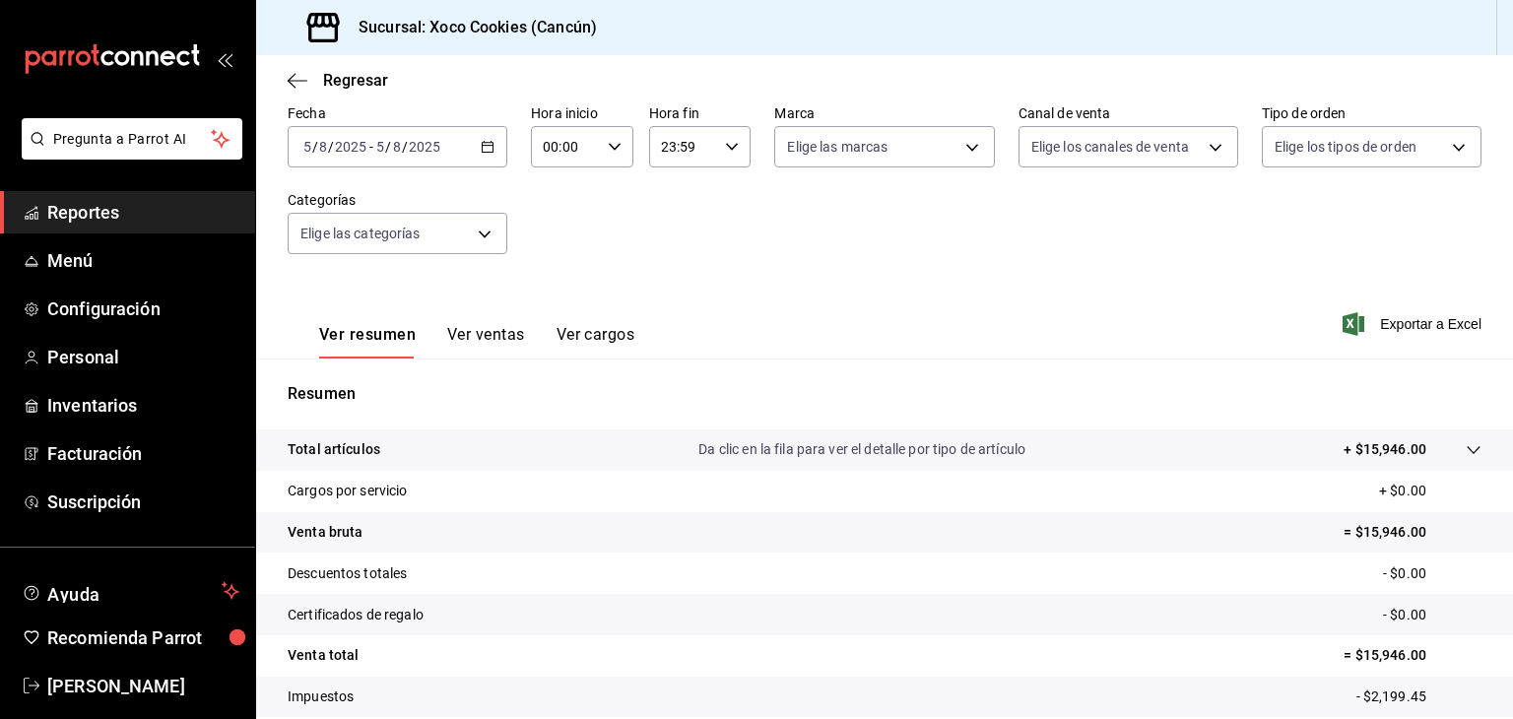
click at [485, 148] on icon "button" at bounding box center [488, 147] width 14 height 14
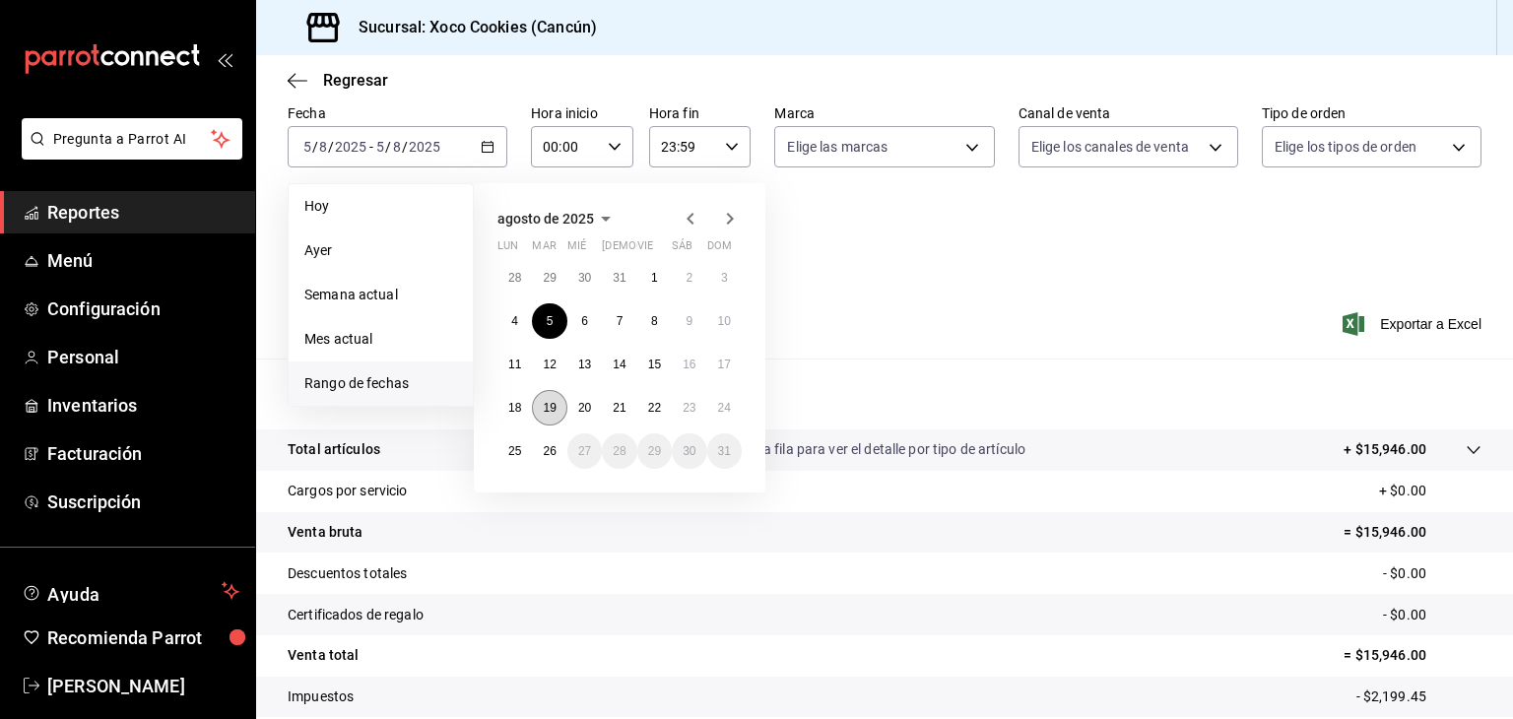
click at [546, 395] on button "19" at bounding box center [549, 407] width 34 height 35
click at [540, 416] on button "19" at bounding box center [549, 407] width 34 height 35
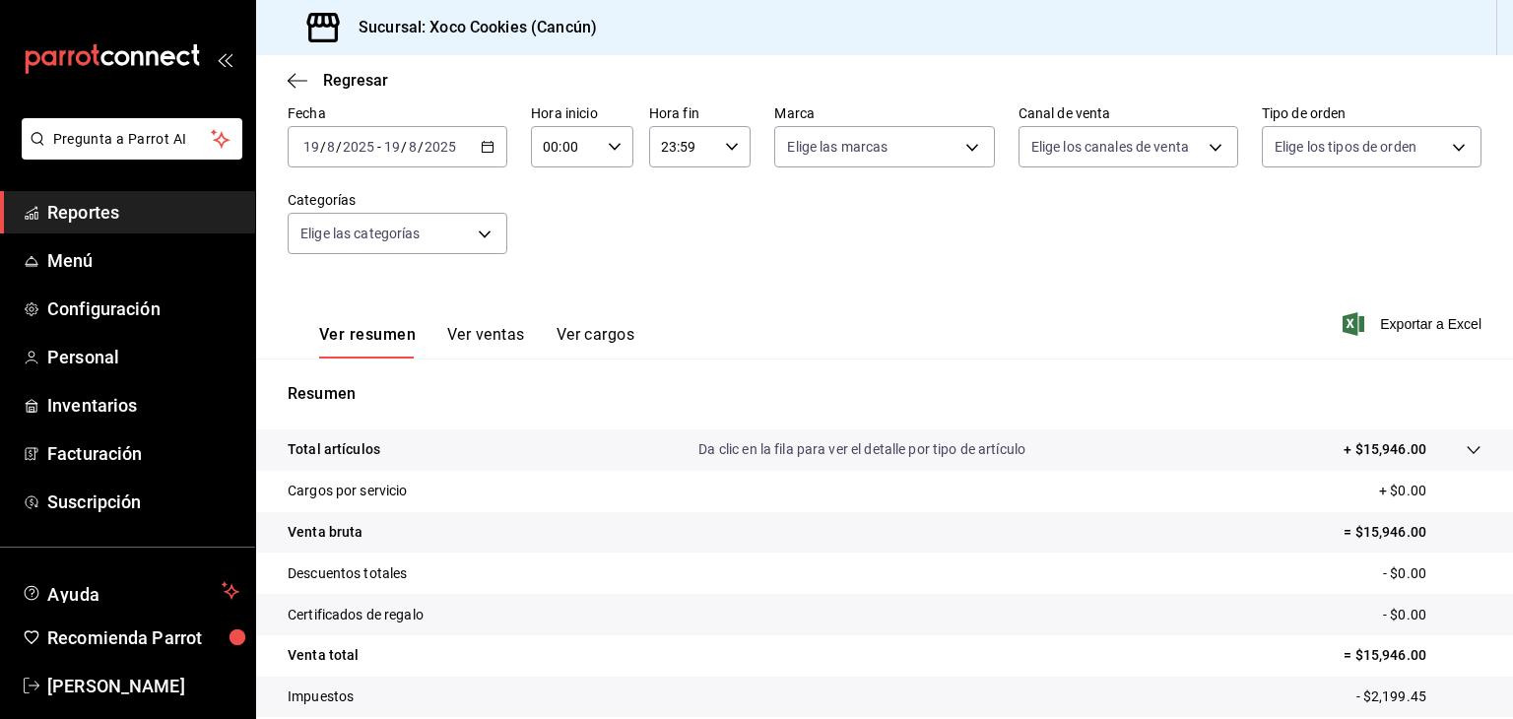
click at [540, 416] on div "Resumen Total artículos Da clic en la fila para ver el detalle por tipo de artí…" at bounding box center [884, 582] width 1257 height 400
click at [490, 154] on div "2025-08-19 19 / 8 / 2025 - 2025-08-19 19 / 8 / 2025" at bounding box center [398, 146] width 220 height 41
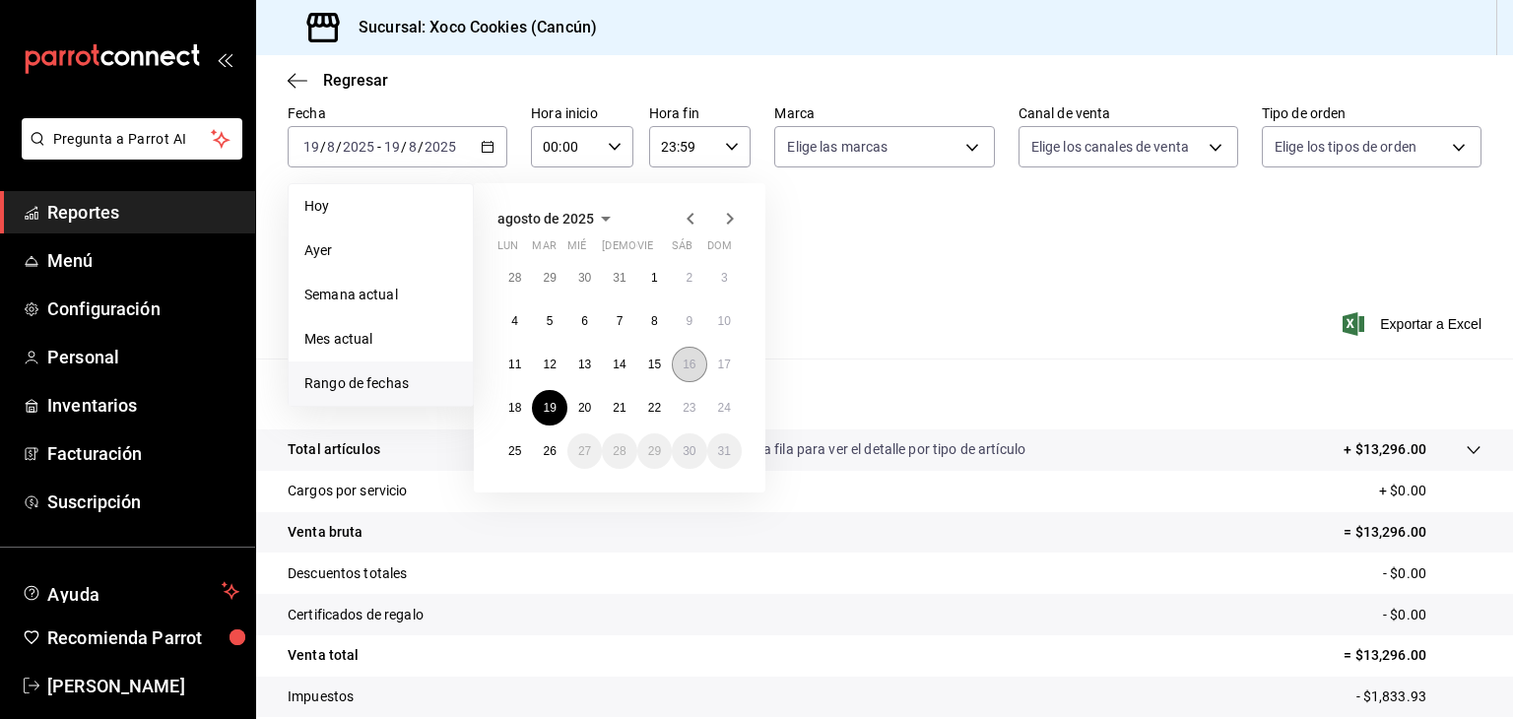
click at [690, 360] on abbr "16" at bounding box center [689, 365] width 13 height 14
click at [690, 359] on abbr "16" at bounding box center [689, 365] width 13 height 14
